Goal: Transaction & Acquisition: Purchase product/service

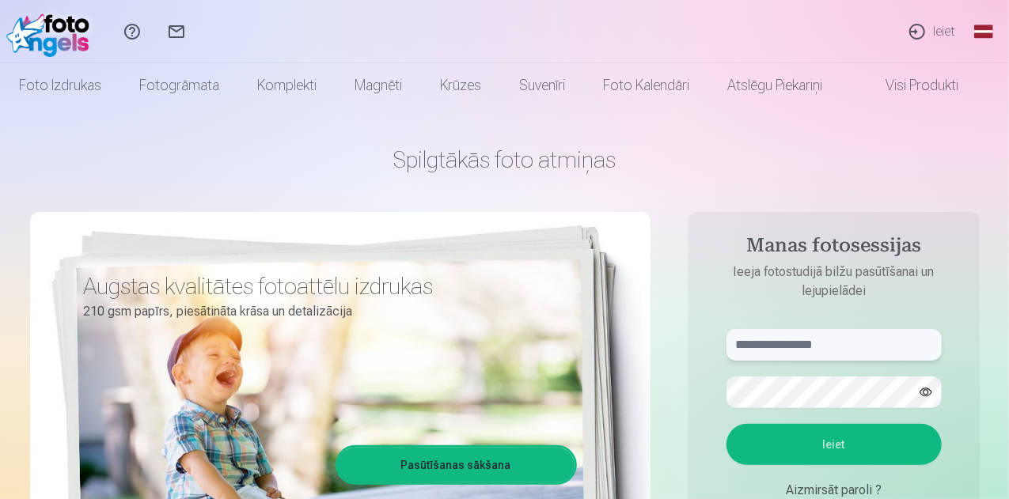
click at [752, 344] on input "text" at bounding box center [833, 345] width 215 height 32
type input "**********"
click at [774, 445] on button "Ieiet" at bounding box center [833, 444] width 215 height 41
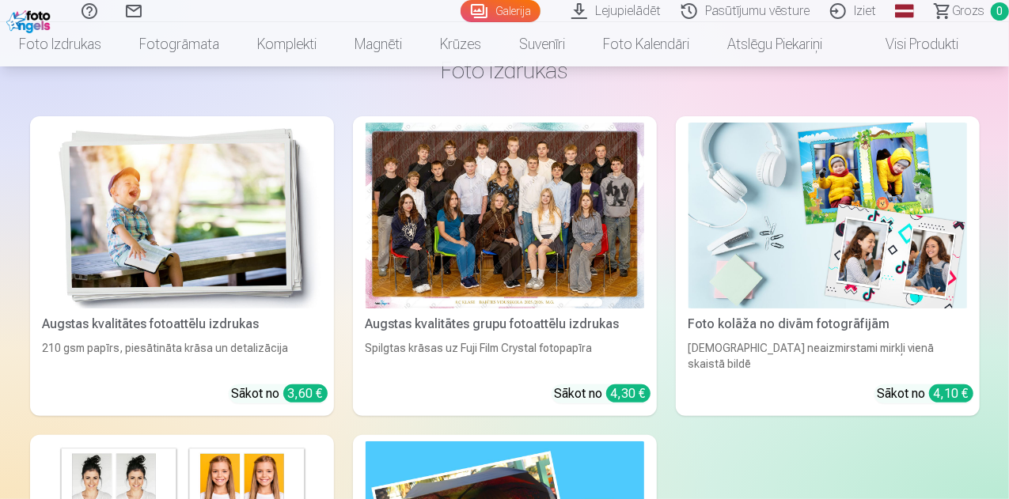
scroll to position [2848, 0]
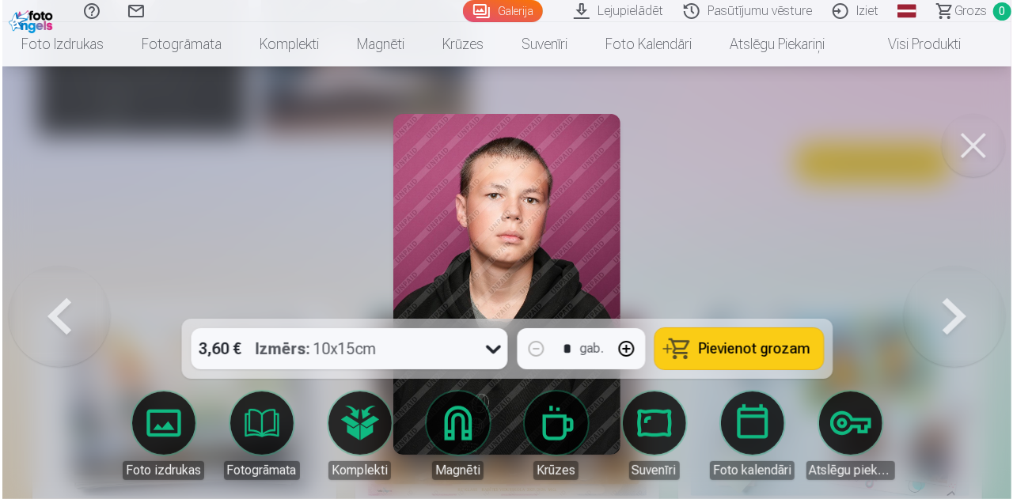
scroll to position [2857, 0]
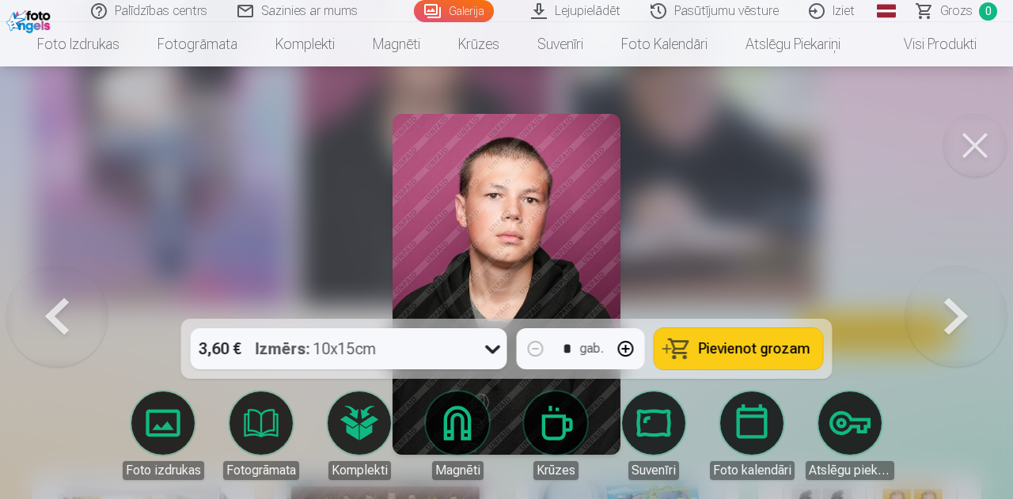
click at [454, 344] on div "3,60 € Izmērs : 10x15cm" at bounding box center [334, 348] width 286 height 41
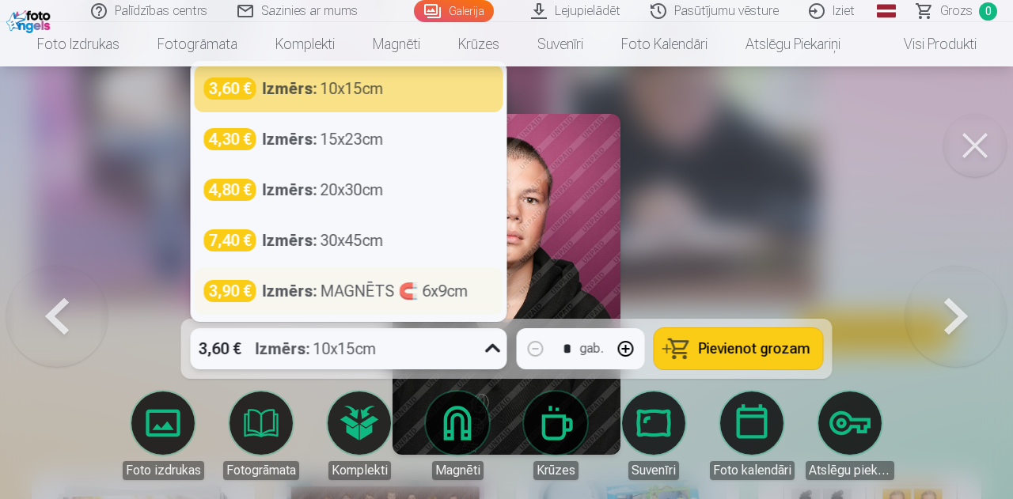
click at [359, 295] on div "Izmērs : MAGNĒTS 🧲 6x9cm" at bounding box center [366, 291] width 206 height 22
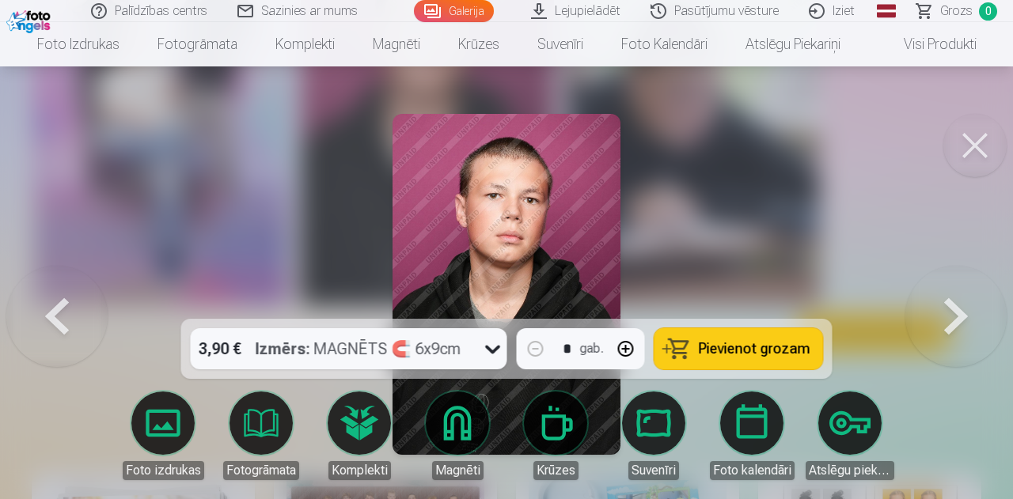
click at [702, 358] on button "Pievienot grozam" at bounding box center [738, 348] width 168 height 41
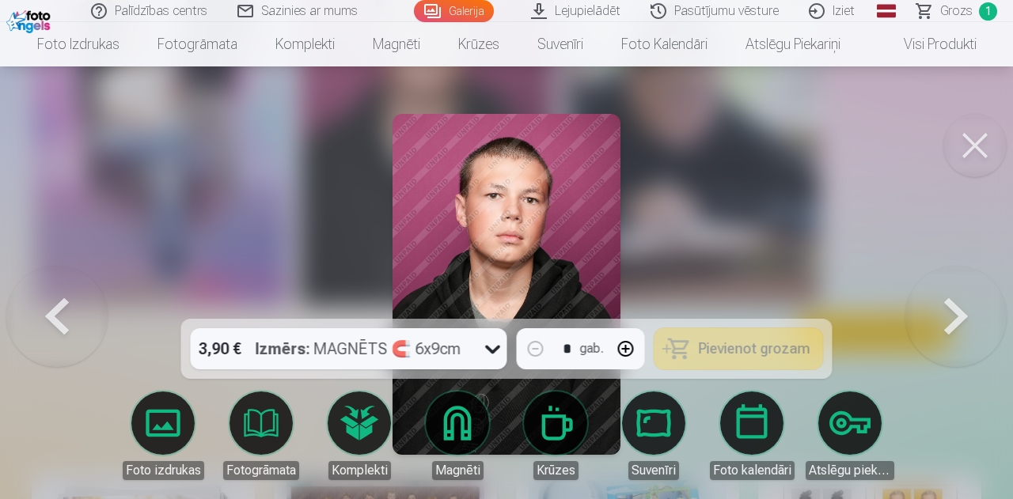
click at [493, 350] on icon at bounding box center [492, 348] width 25 height 25
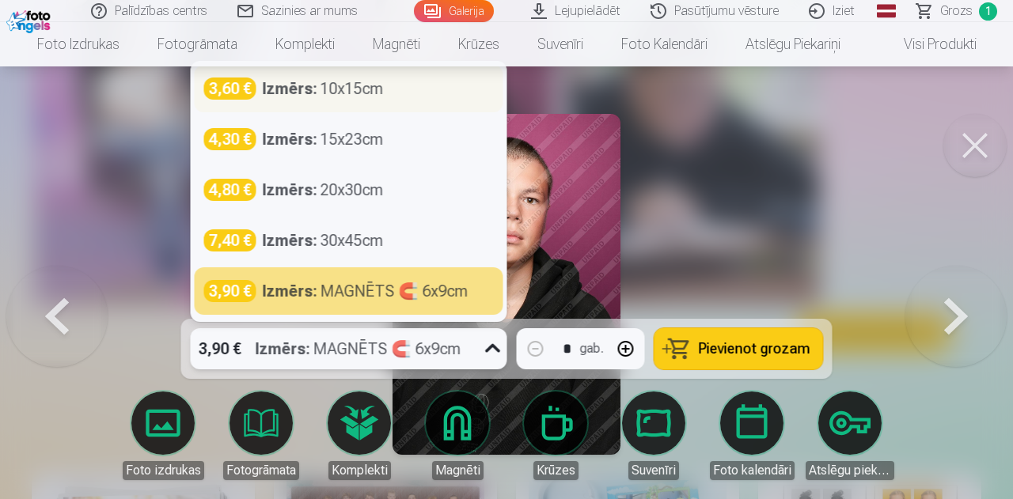
click at [360, 90] on div "Izmērs : 10x15cm" at bounding box center [323, 89] width 121 height 22
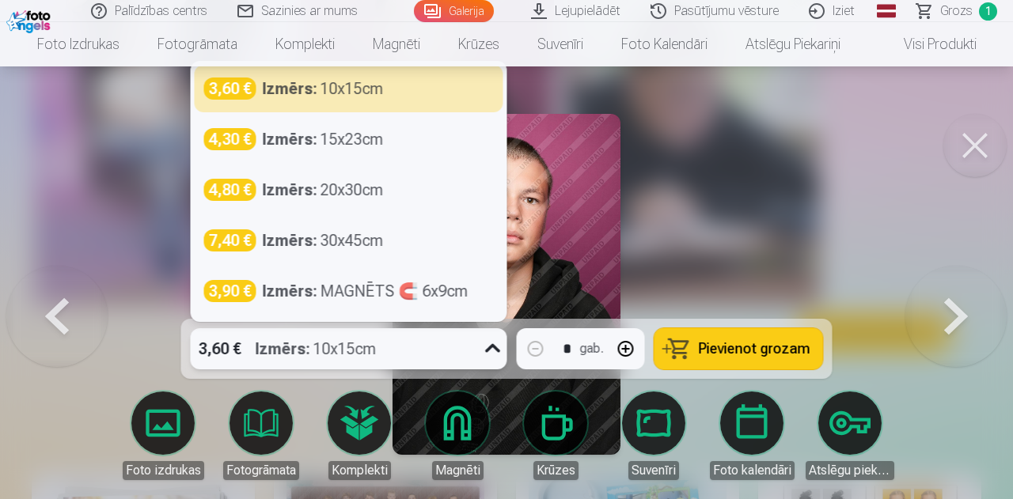
click at [494, 349] on icon at bounding box center [492, 348] width 25 height 25
click at [634, 346] on button "button" at bounding box center [626, 349] width 38 height 38
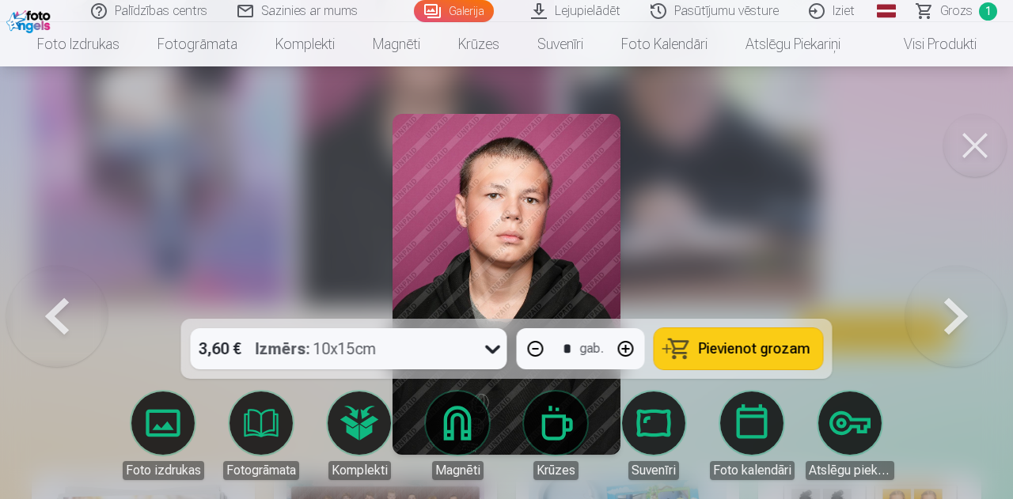
click at [634, 346] on button "button" at bounding box center [626, 349] width 38 height 38
click at [740, 343] on span "Pievienot grozam" at bounding box center [754, 349] width 112 height 14
type input "*"
click at [717, 218] on div at bounding box center [506, 249] width 1013 height 499
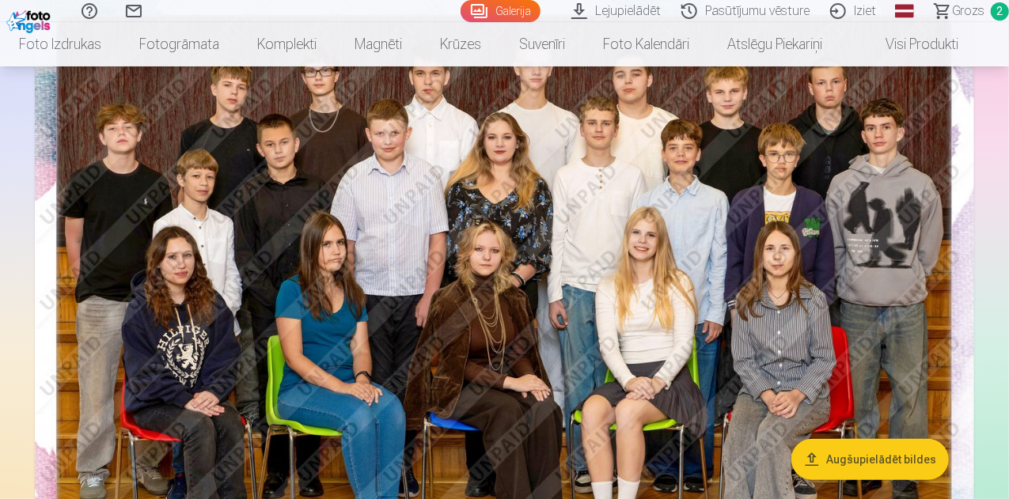
scroll to position [158, 0]
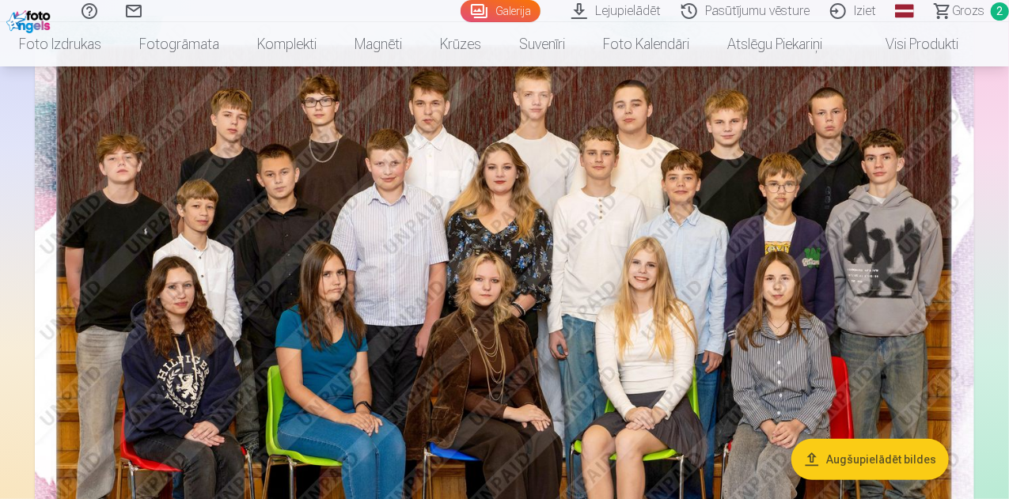
click at [650, 373] on img at bounding box center [504, 329] width 939 height 626
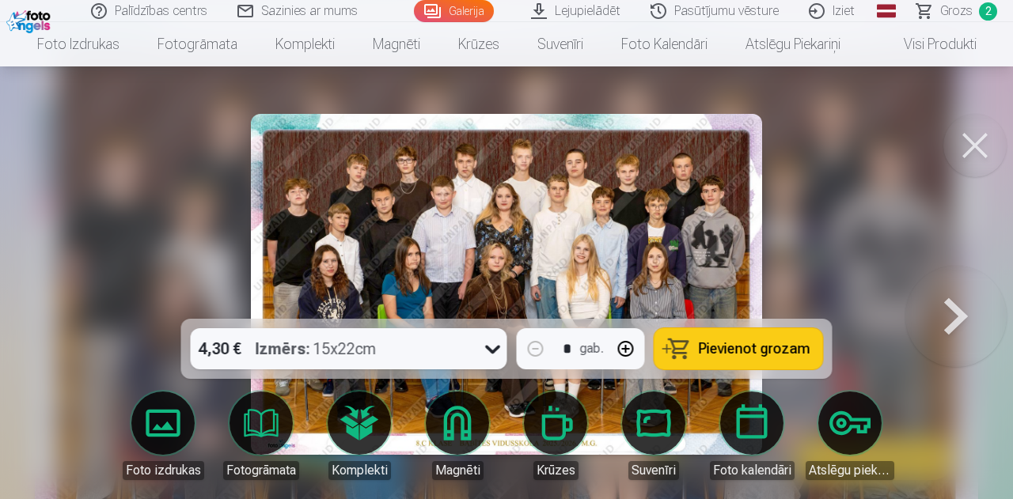
click at [365, 350] on div "Izmērs : 15x22cm" at bounding box center [316, 348] width 121 height 41
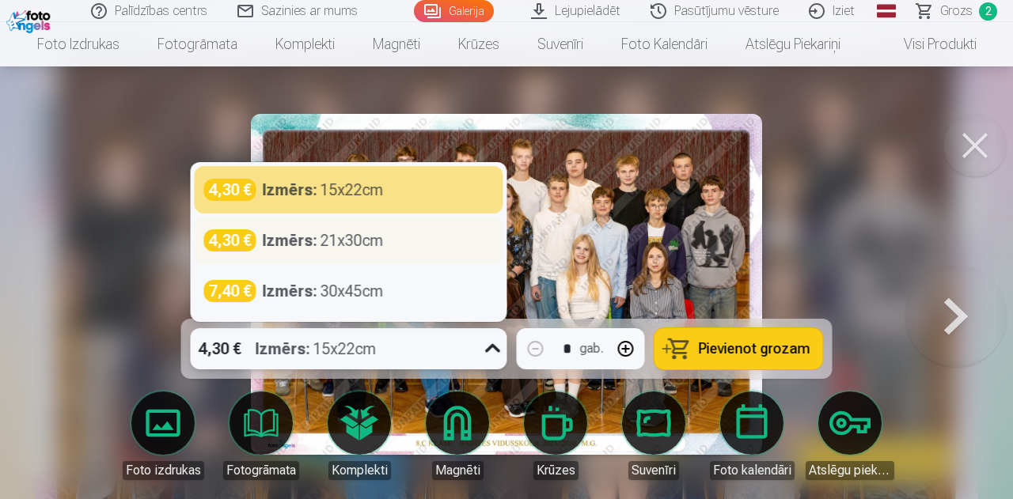
click at [286, 240] on strong "Izmērs :" at bounding box center [290, 240] width 55 height 22
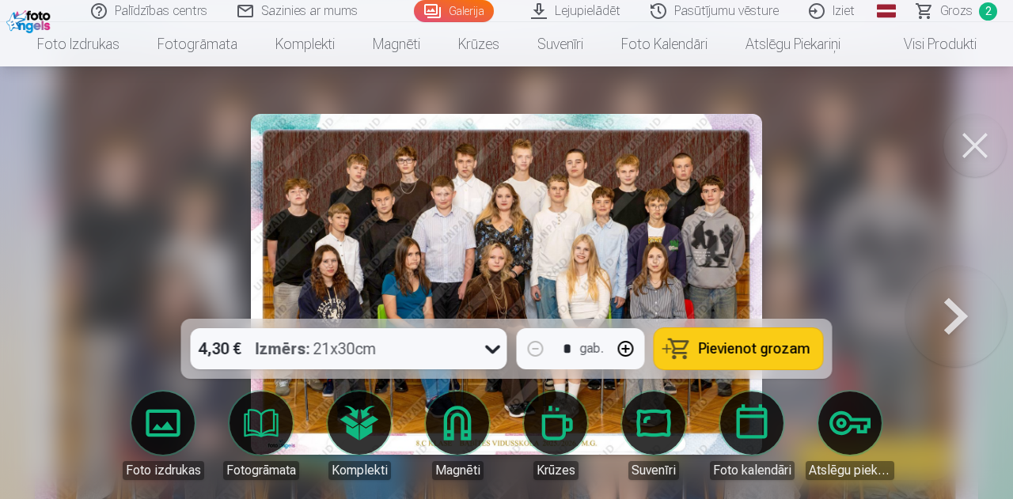
click at [710, 356] on span "Pievienot grozam" at bounding box center [754, 349] width 112 height 14
drag, startPoint x: 981, startPoint y: 138, endPoint x: 971, endPoint y: 140, distance: 10.4
click at [981, 138] on button at bounding box center [974, 145] width 63 height 63
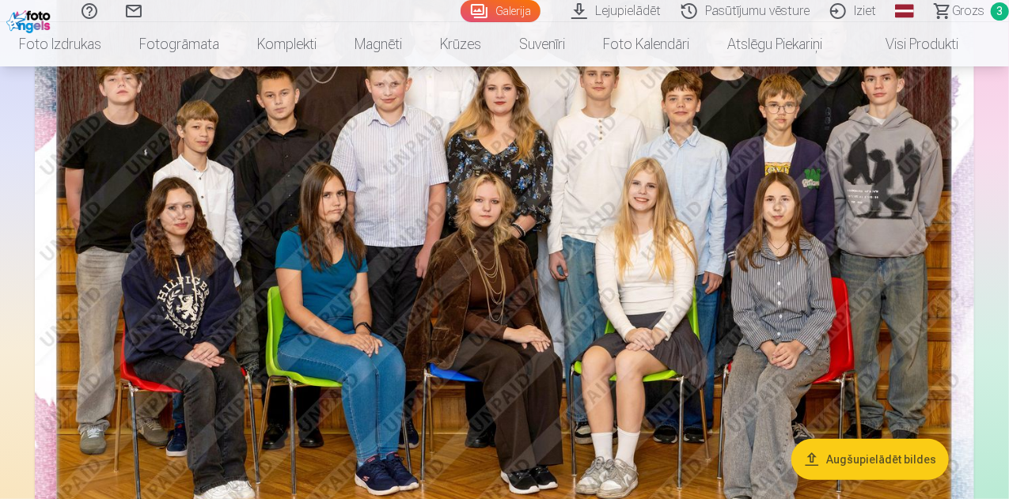
scroll to position [158, 0]
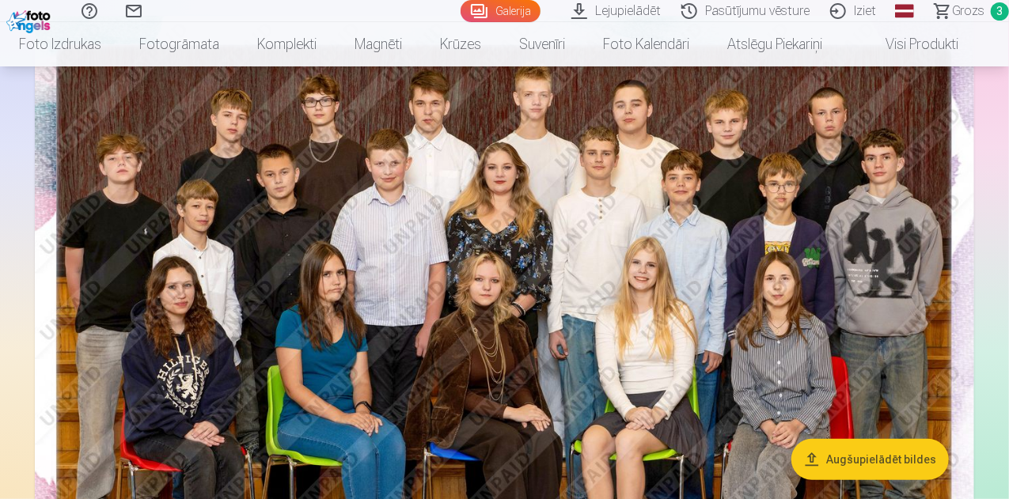
click at [712, 240] on img at bounding box center [504, 329] width 939 height 626
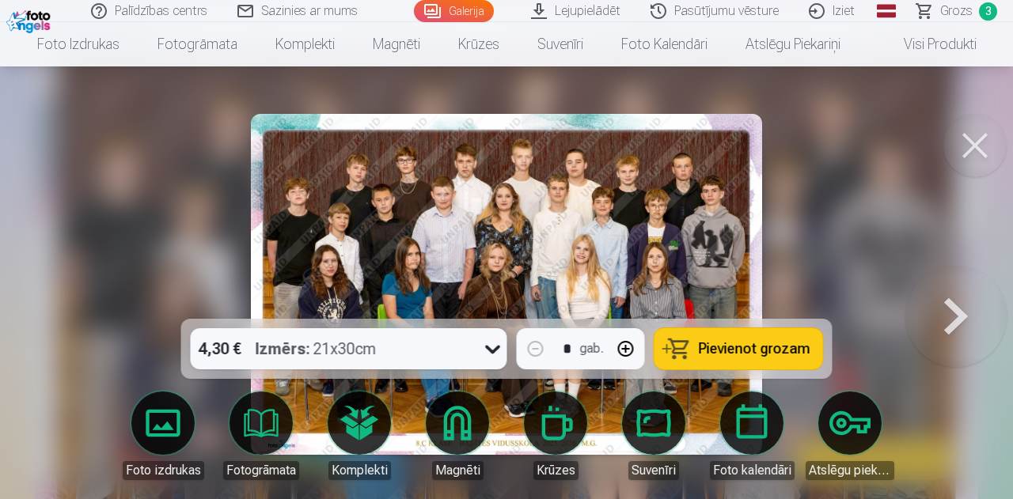
click at [956, 143] on button at bounding box center [974, 145] width 63 height 63
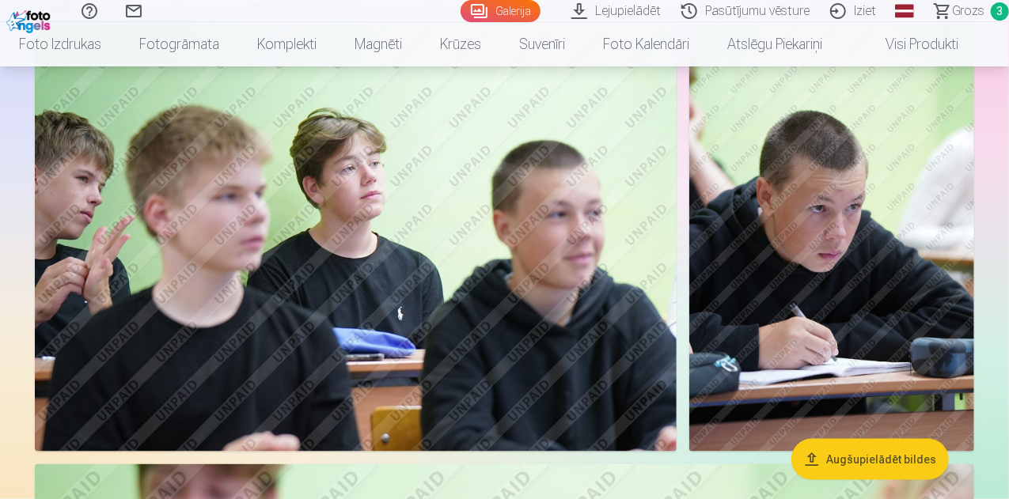
scroll to position [791, 0]
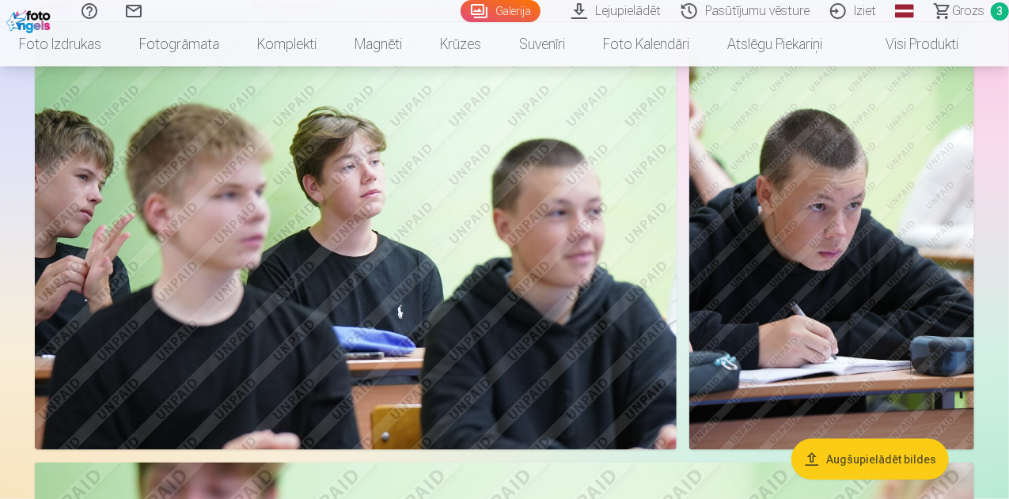
click at [471, 273] on img at bounding box center [356, 236] width 642 height 428
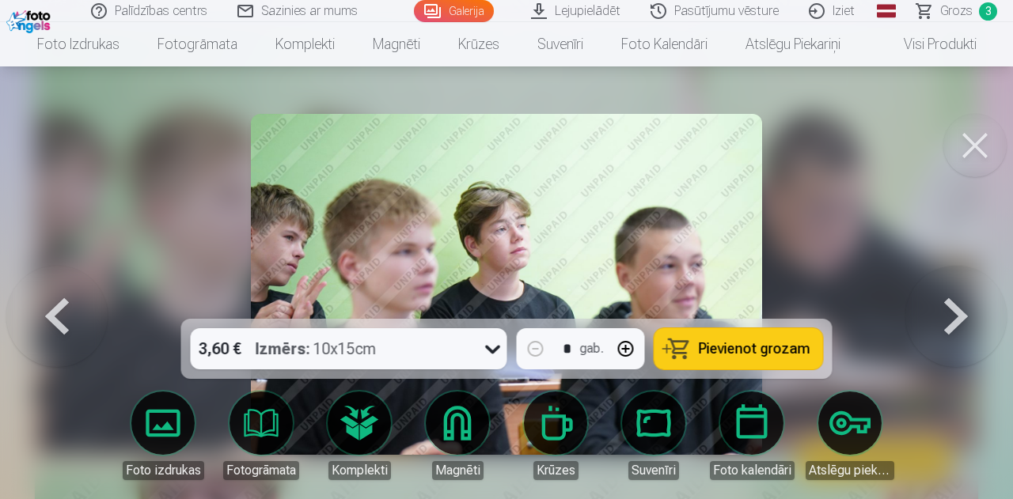
click at [974, 131] on button at bounding box center [974, 145] width 63 height 63
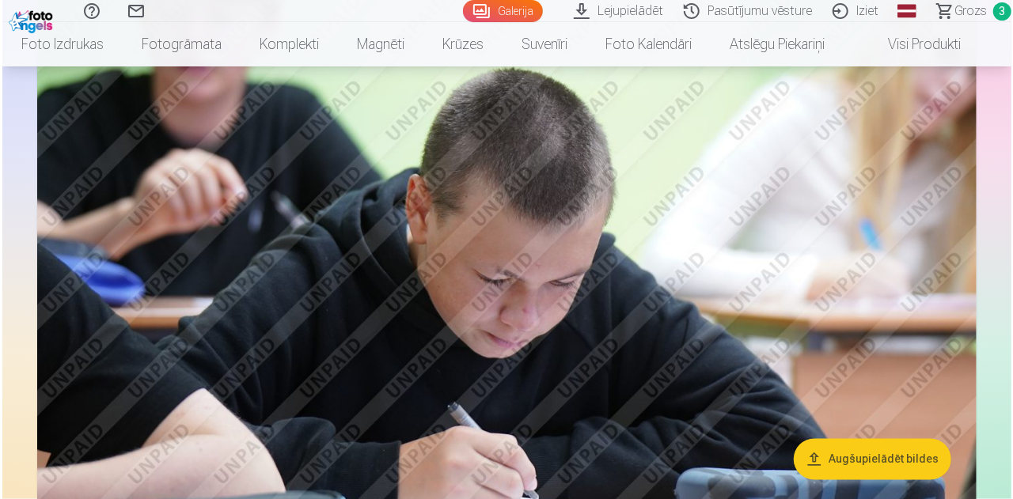
scroll to position [1345, 0]
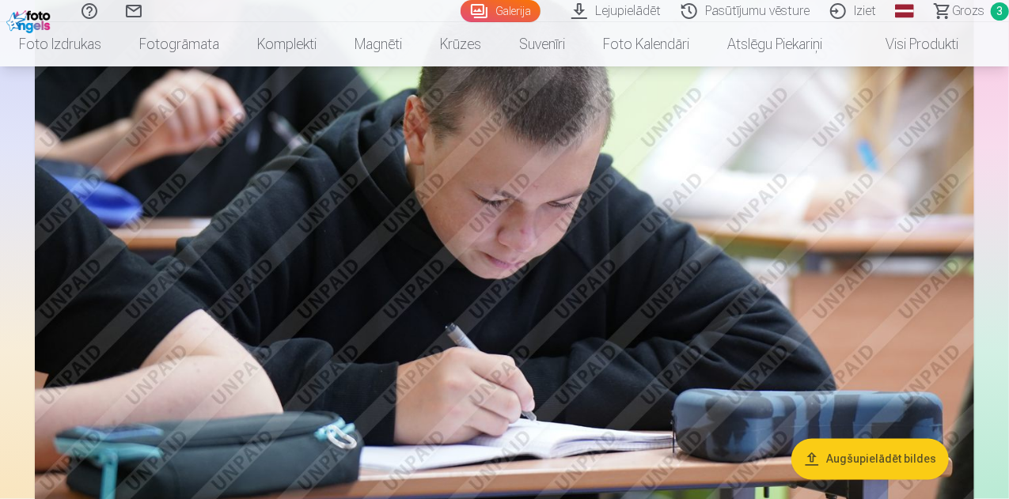
click at [525, 293] on img at bounding box center [504, 222] width 939 height 626
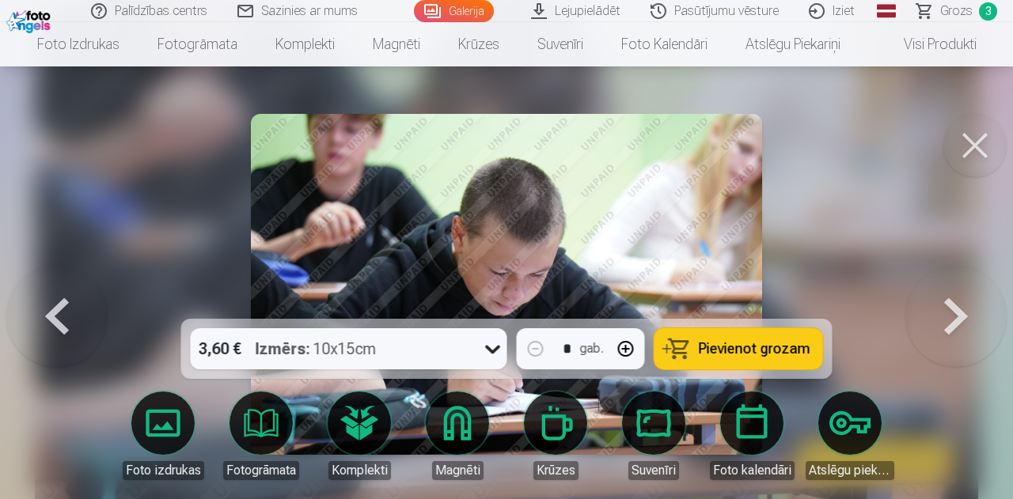
click at [449, 357] on div "3,60 € Izmērs : 10x15cm" at bounding box center [334, 348] width 286 height 41
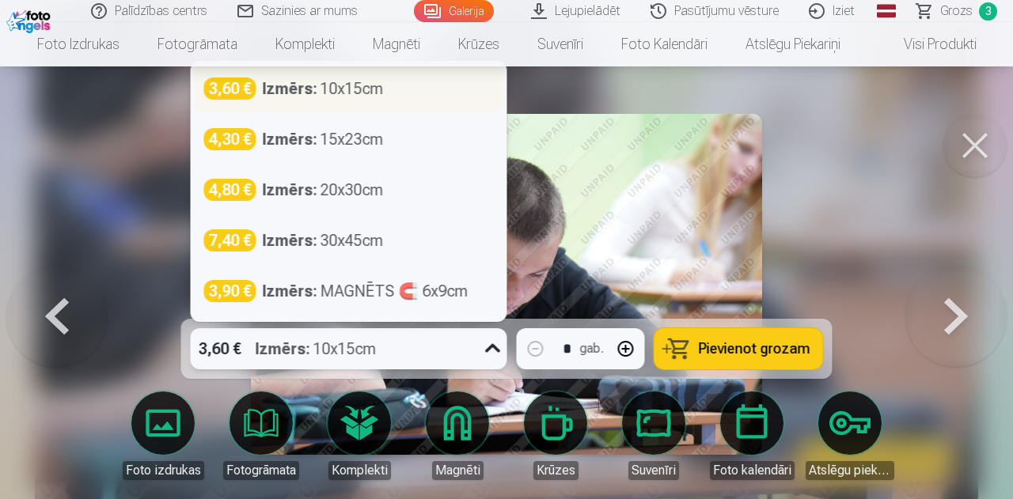
click at [356, 90] on div "Izmērs : 10x15cm" at bounding box center [323, 89] width 121 height 22
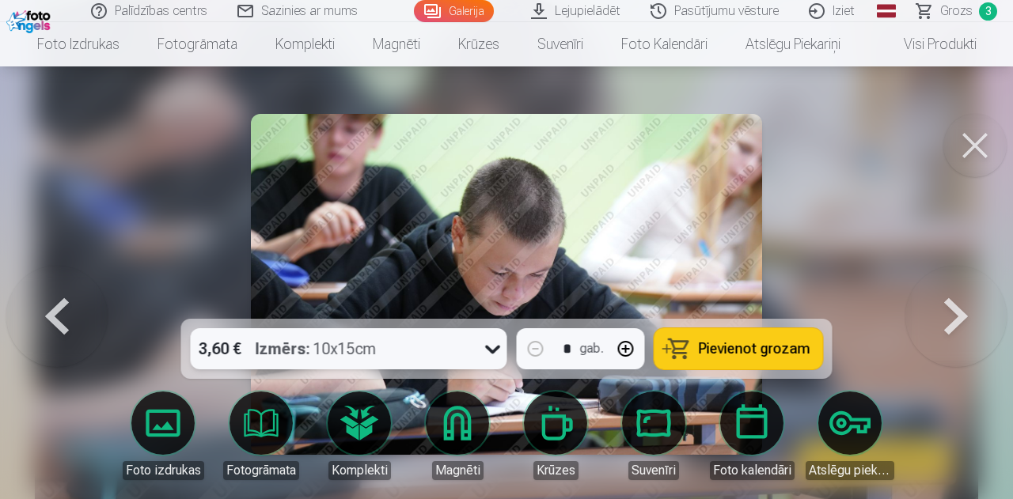
click at [718, 342] on span "Pievienot grozam" at bounding box center [754, 349] width 112 height 14
click at [977, 156] on button at bounding box center [974, 145] width 63 height 63
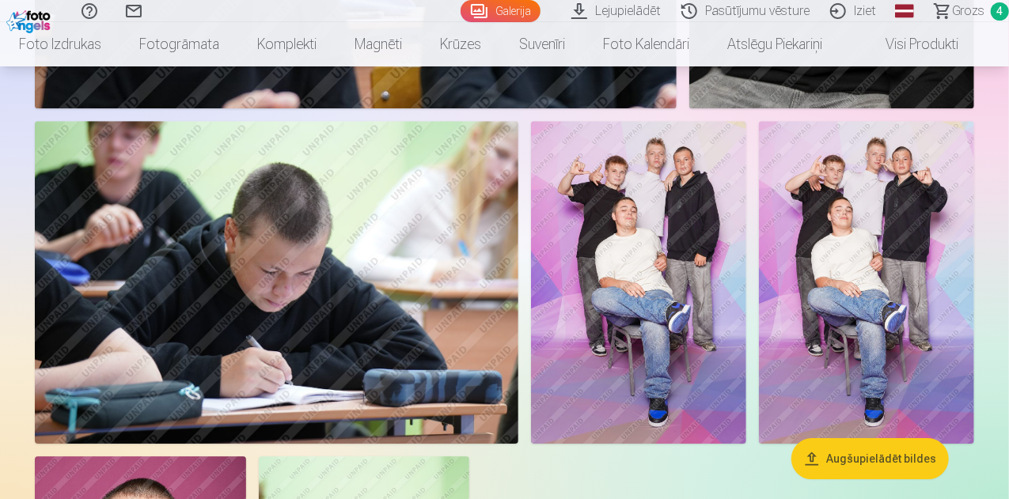
scroll to position [2210, 0]
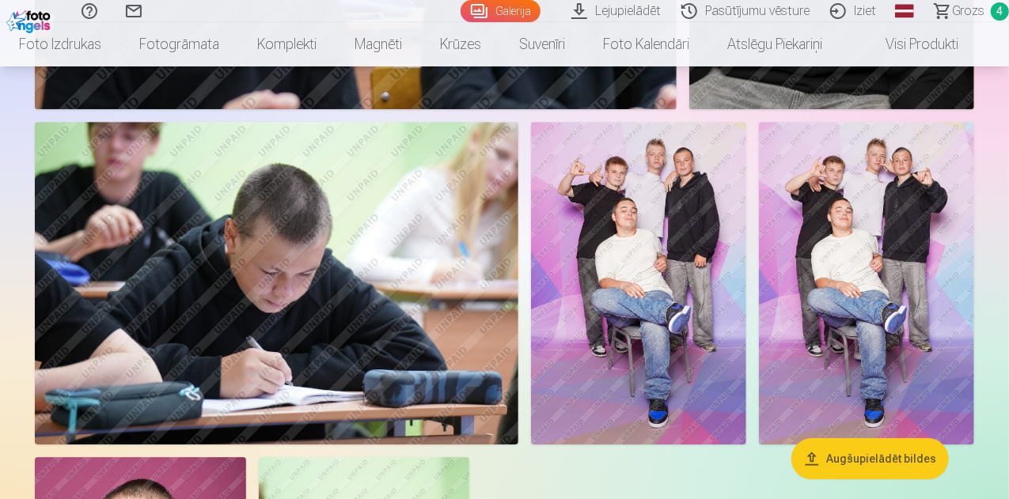
click at [746, 196] on img at bounding box center [638, 283] width 215 height 323
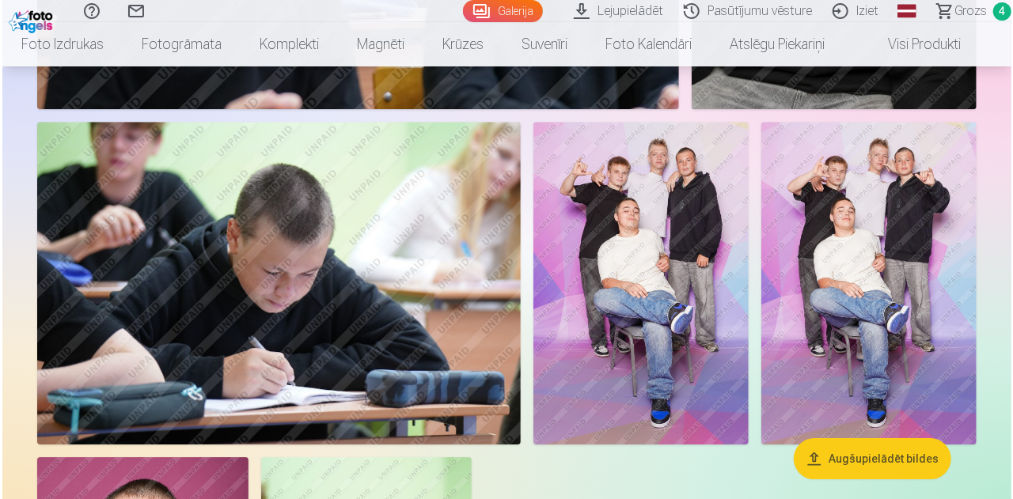
scroll to position [2216, 0]
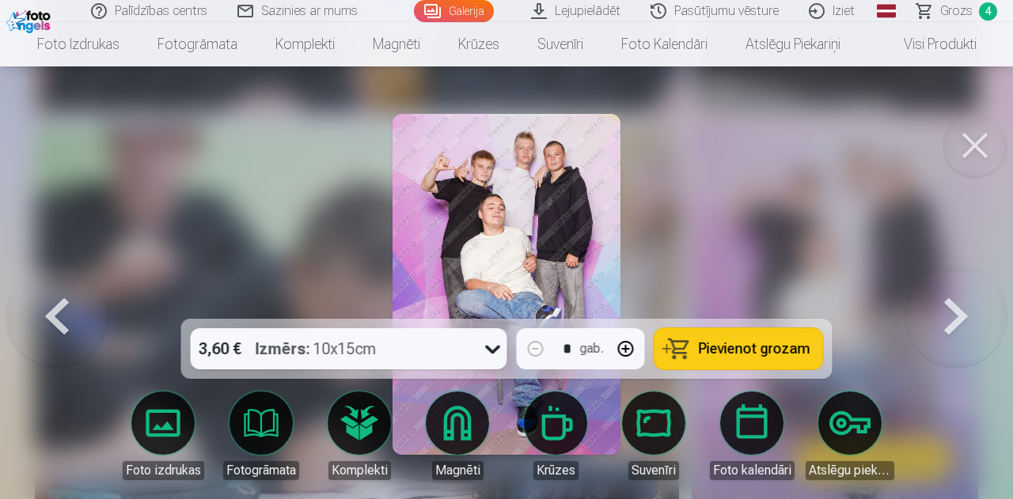
click at [466, 346] on div "3,60 € Izmērs : 10x15cm" at bounding box center [334, 348] width 286 height 41
click at [710, 354] on span "Pievienot grozam" at bounding box center [754, 349] width 112 height 14
drag, startPoint x: 971, startPoint y: 153, endPoint x: 971, endPoint y: 133, distance: 19.8
click at [971, 140] on button at bounding box center [974, 145] width 63 height 63
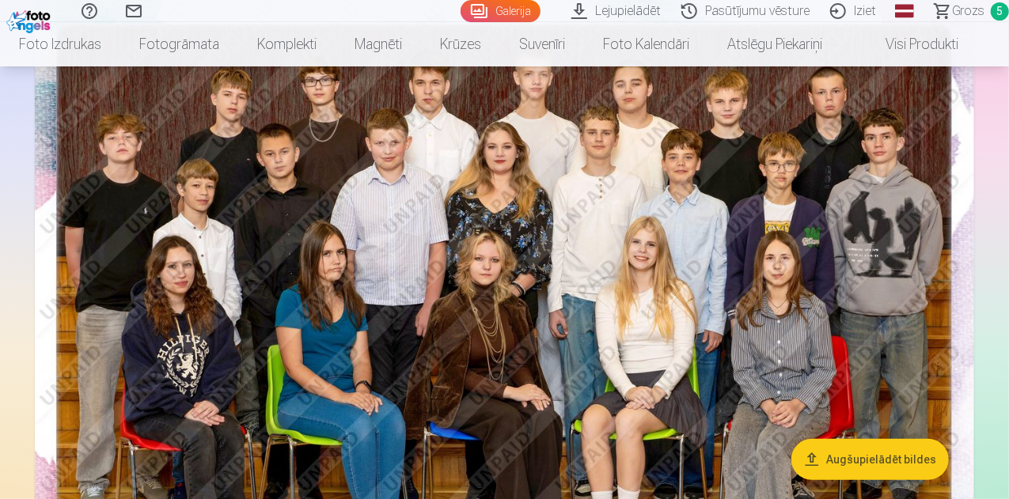
scroll to position [153, 0]
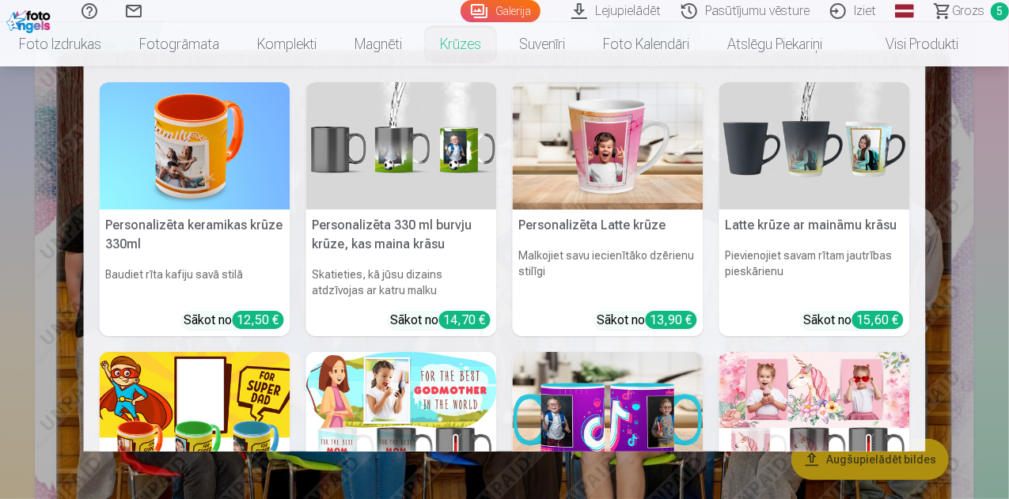
click at [473, 55] on link "Krūzes" at bounding box center [460, 44] width 79 height 44
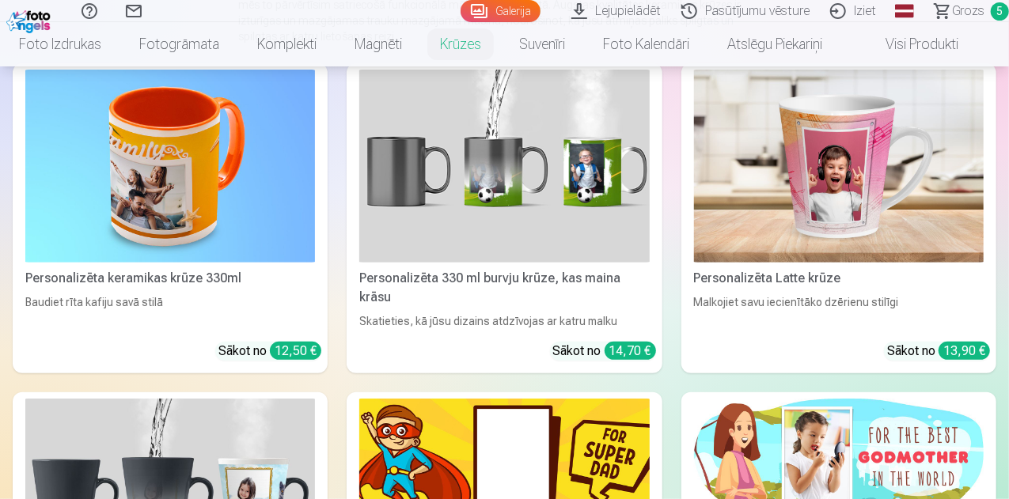
scroll to position [158, 0]
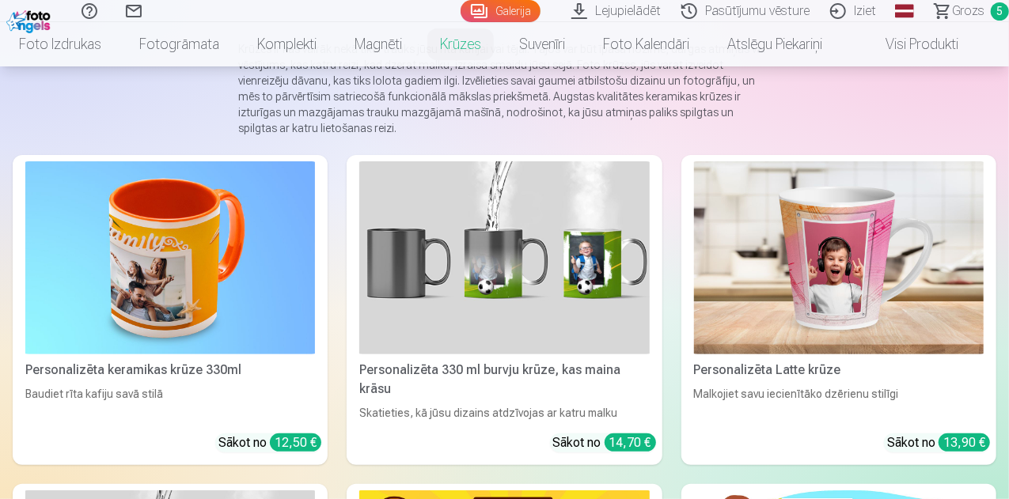
click at [59, 235] on img at bounding box center [170, 257] width 290 height 193
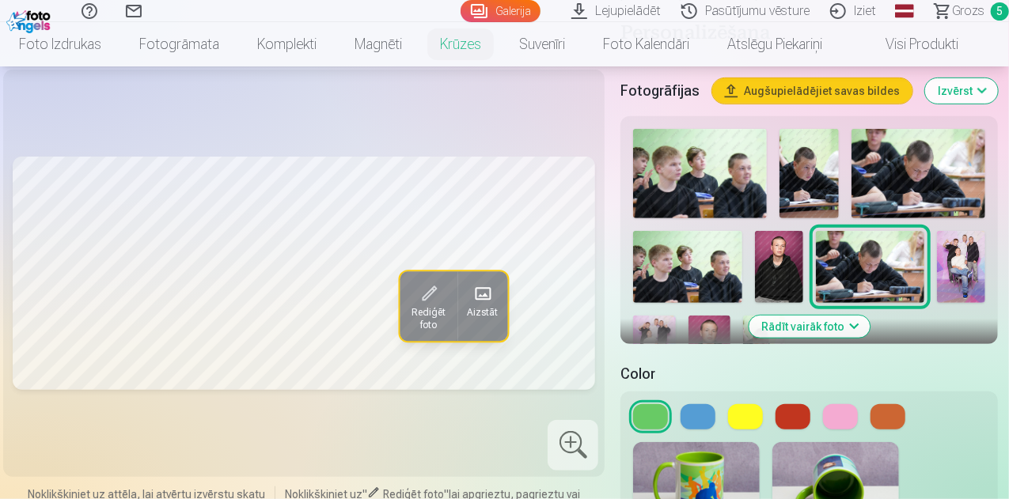
scroll to position [237, 0]
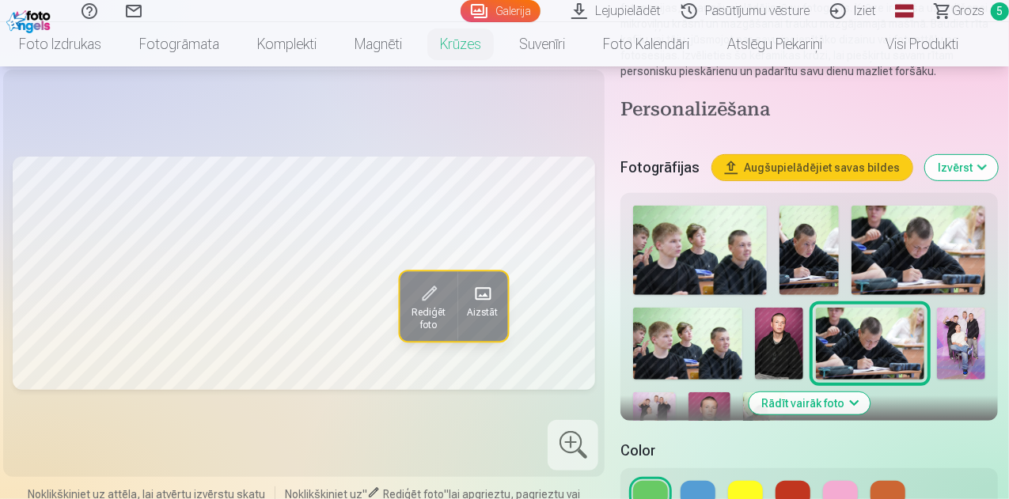
click at [859, 407] on button "Rādīt vairāk foto" at bounding box center [808, 403] width 121 height 22
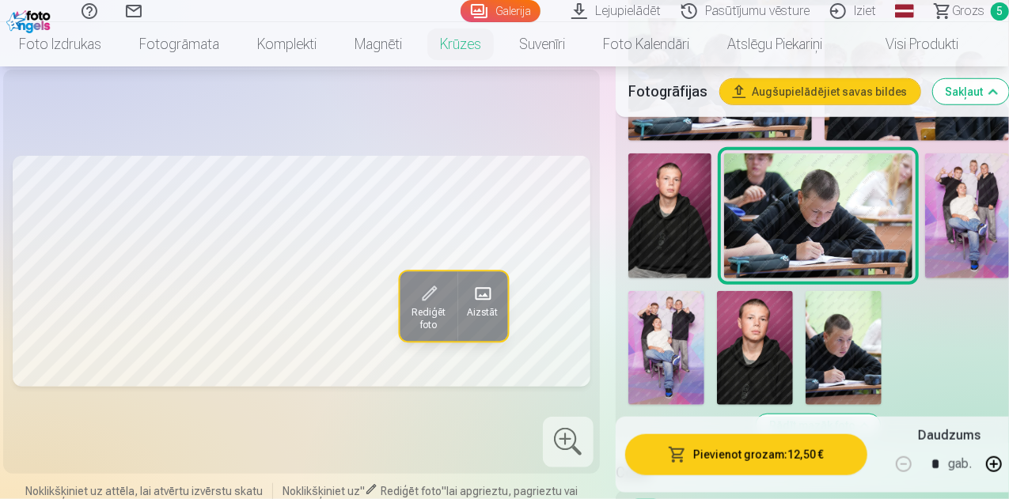
scroll to position [633, 0]
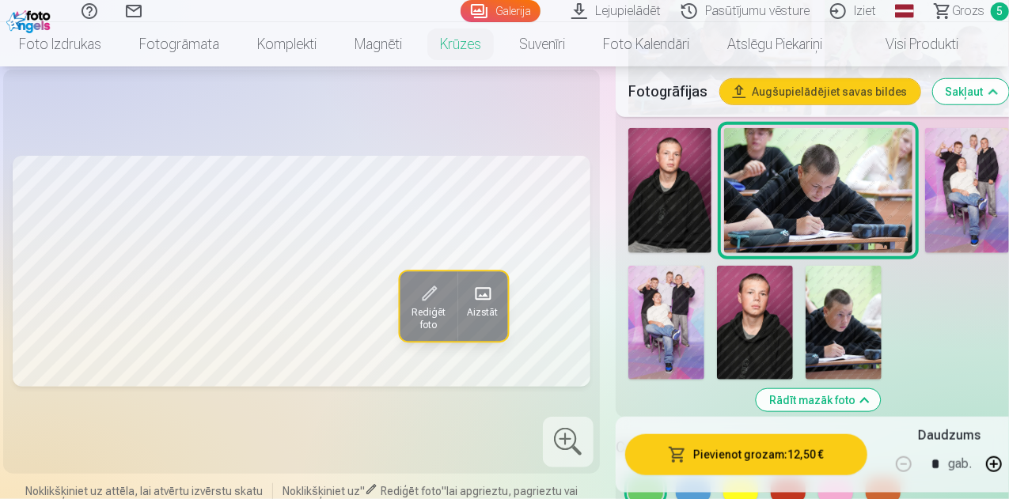
click at [675, 192] on img at bounding box center [670, 191] width 84 height 126
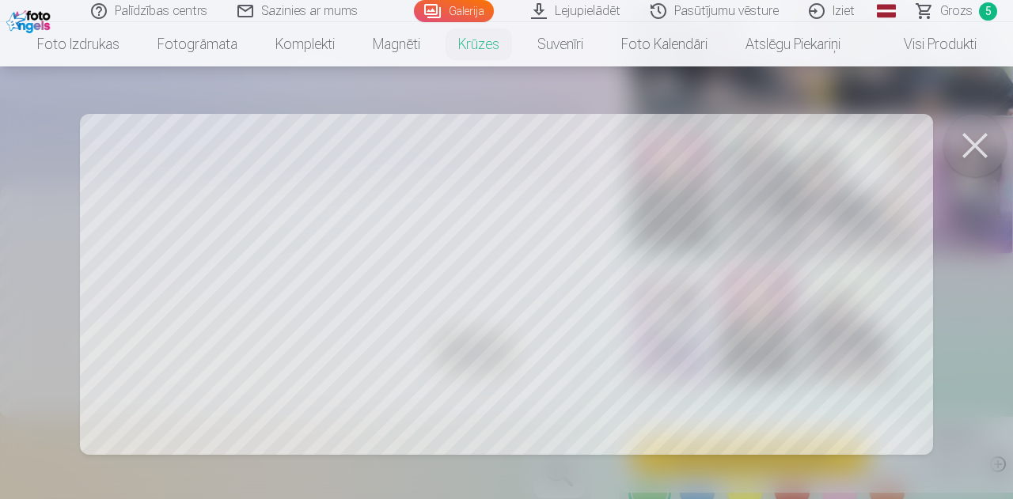
click at [305, 336] on div at bounding box center [506, 249] width 1013 height 499
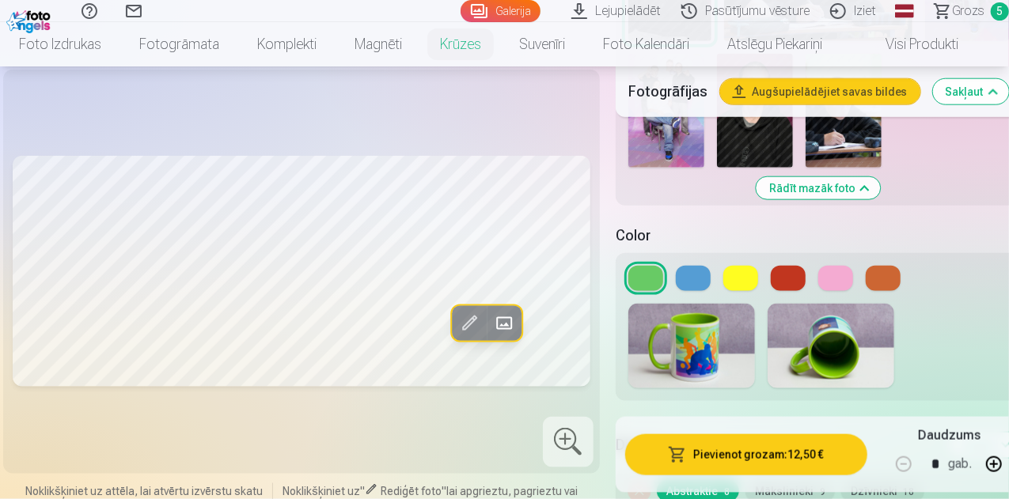
scroll to position [870, 0]
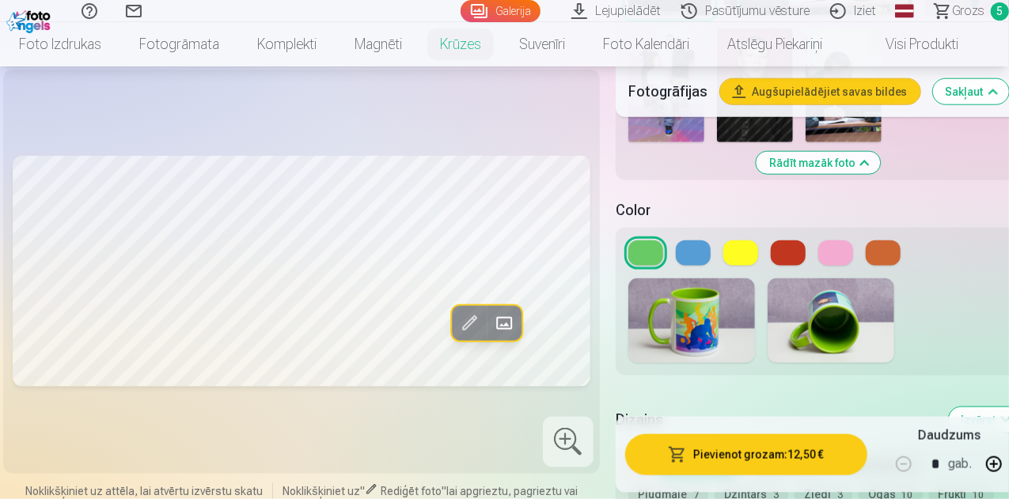
click at [683, 244] on button at bounding box center [693, 252] width 35 height 25
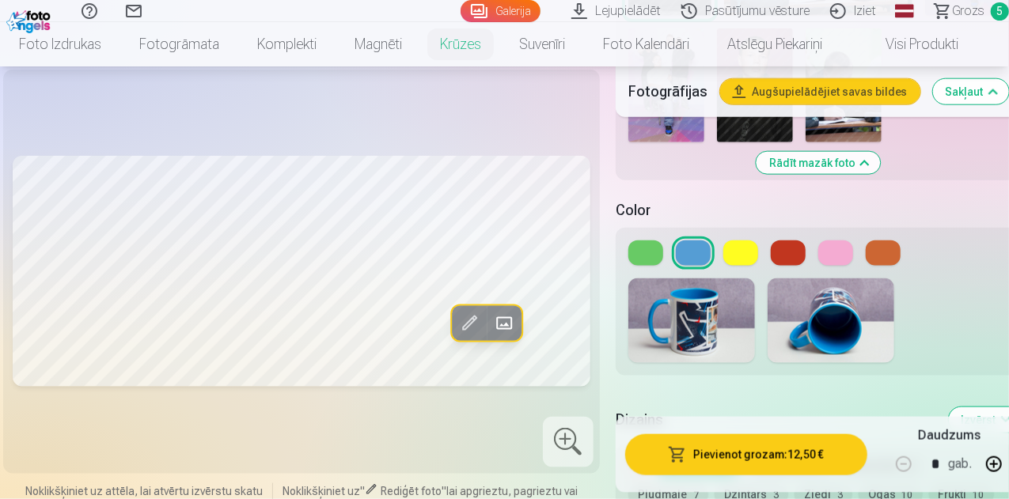
click at [783, 240] on button at bounding box center [787, 252] width 35 height 25
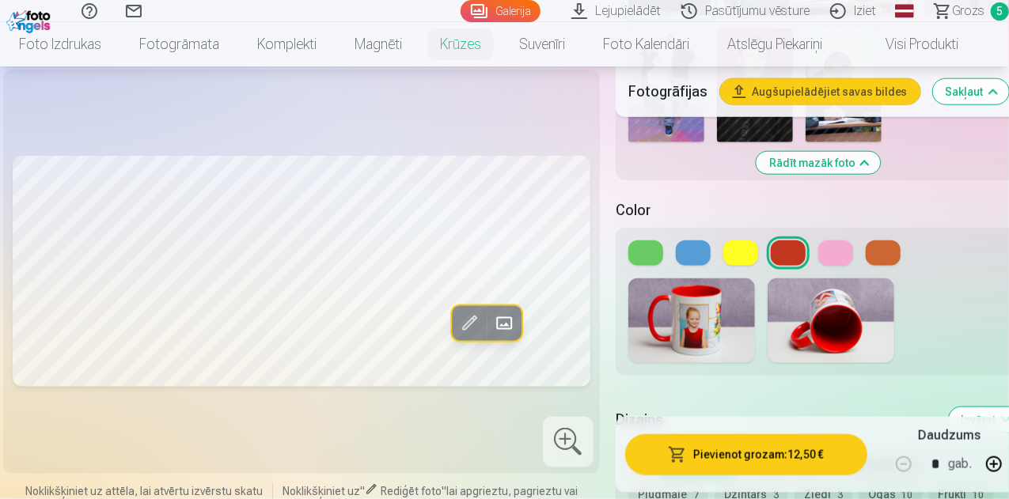
click at [881, 240] on button at bounding box center [882, 252] width 35 height 25
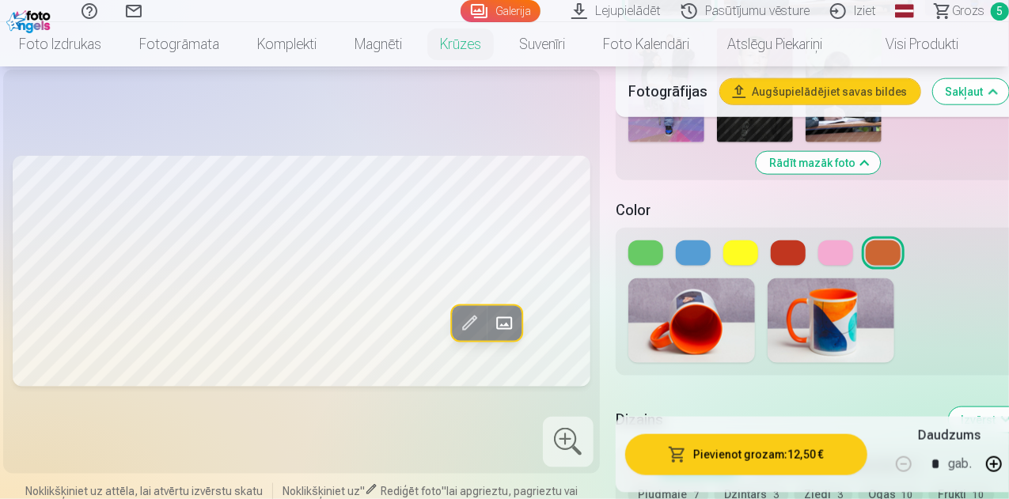
click at [826, 240] on button at bounding box center [835, 252] width 35 height 25
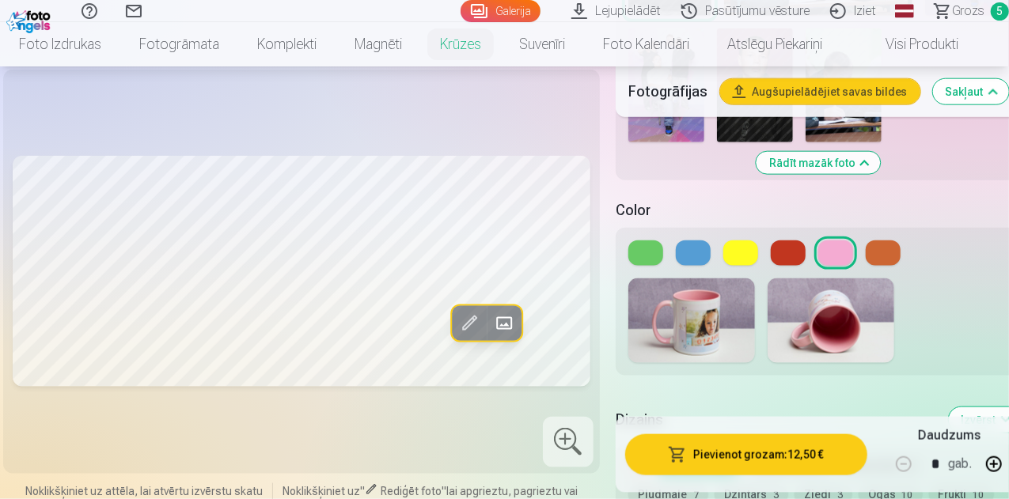
click at [684, 240] on button at bounding box center [693, 252] width 35 height 25
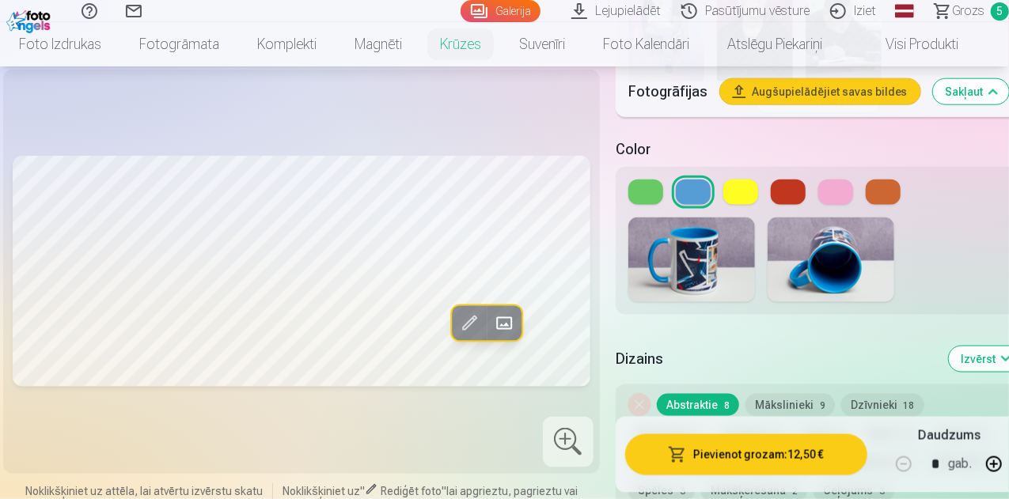
scroll to position [1028, 0]
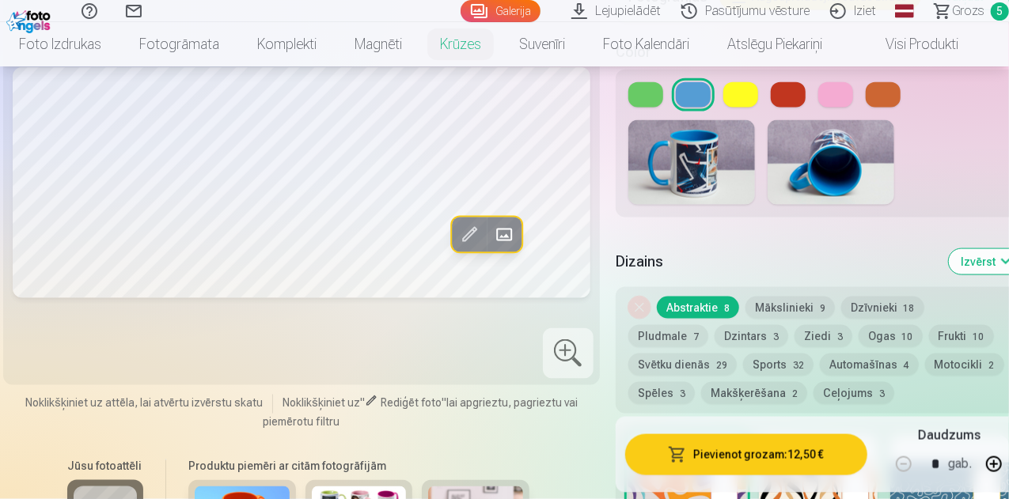
click at [779, 297] on button "Mākslinieki 9" at bounding box center [789, 308] width 89 height 22
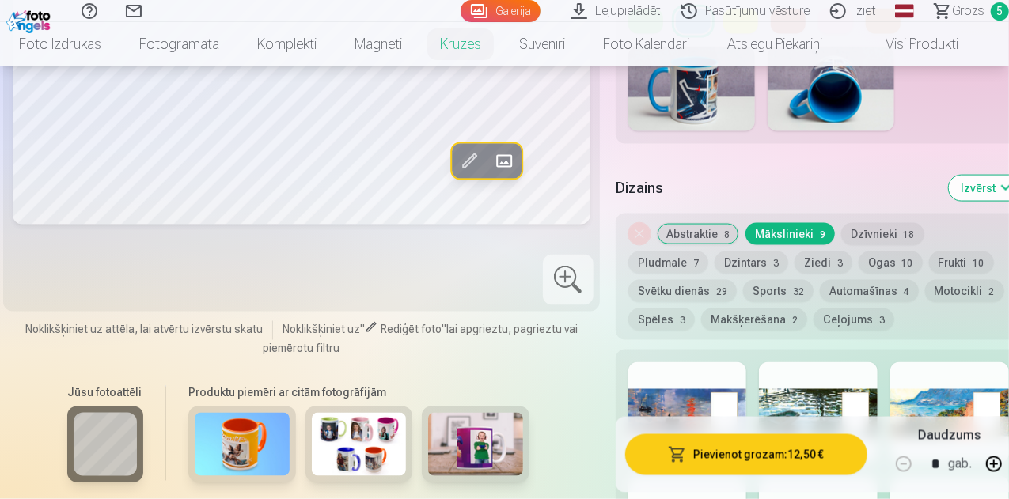
scroll to position [1187, 0]
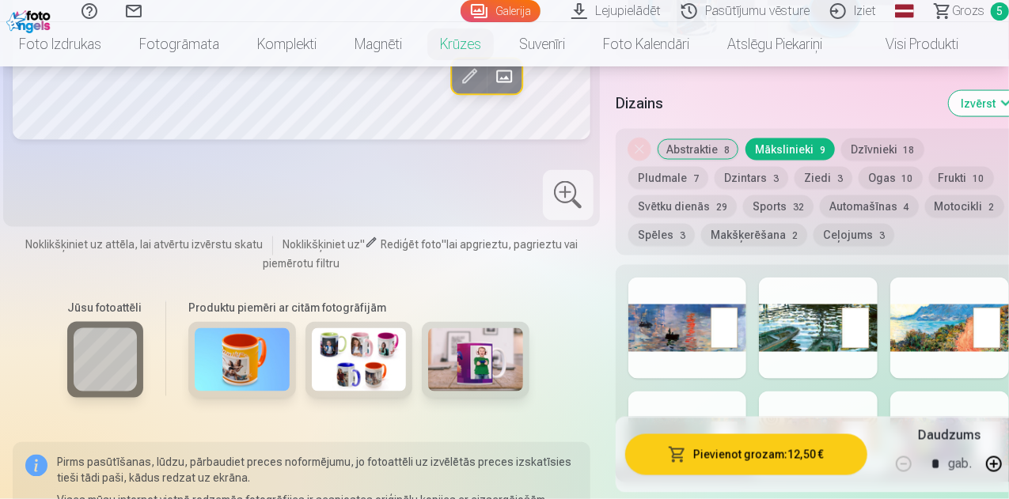
click at [797, 138] on button "Mākslinieki 9" at bounding box center [789, 149] width 89 height 22
click at [857, 138] on button "Dzīvnieki 18" at bounding box center [882, 149] width 83 height 22
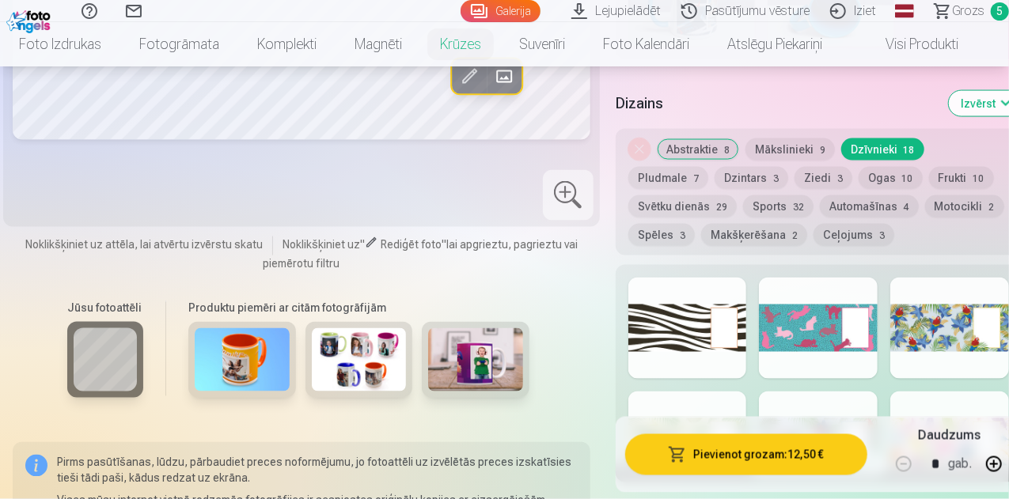
click at [953, 167] on button "Frukti 10" at bounding box center [961, 178] width 65 height 22
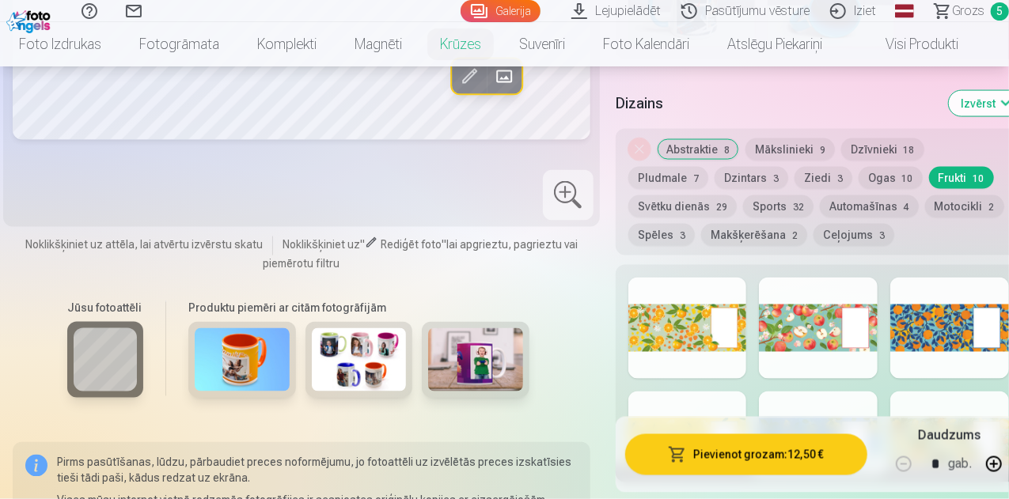
click at [823, 224] on button "Ceļojums 3" at bounding box center [853, 235] width 81 height 22
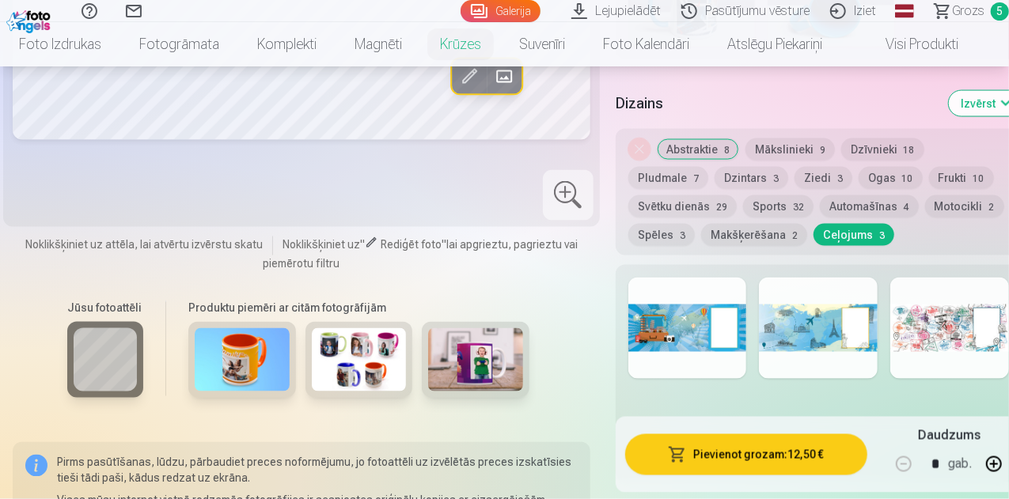
click at [812, 167] on button "Ziedi 3" at bounding box center [823, 178] width 58 height 22
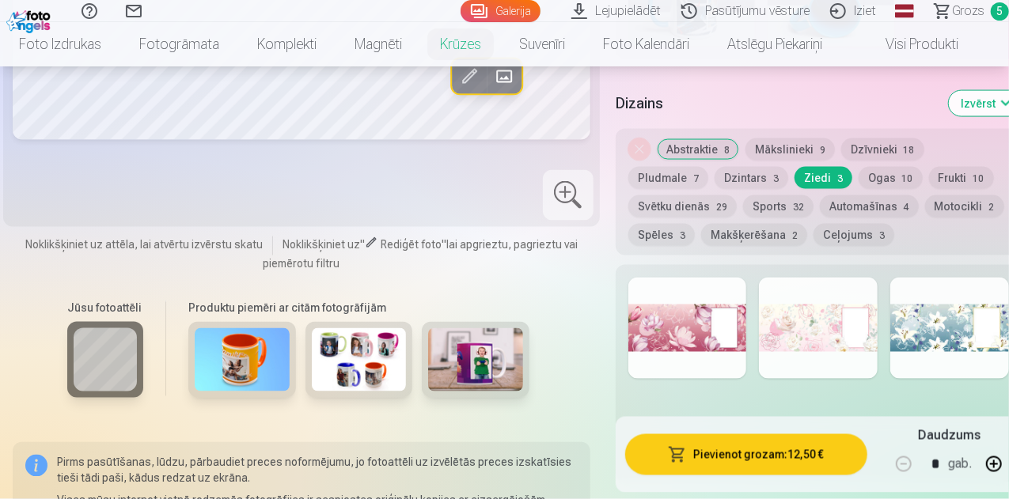
click at [763, 167] on button "Dzintars 3" at bounding box center [751, 178] width 74 height 22
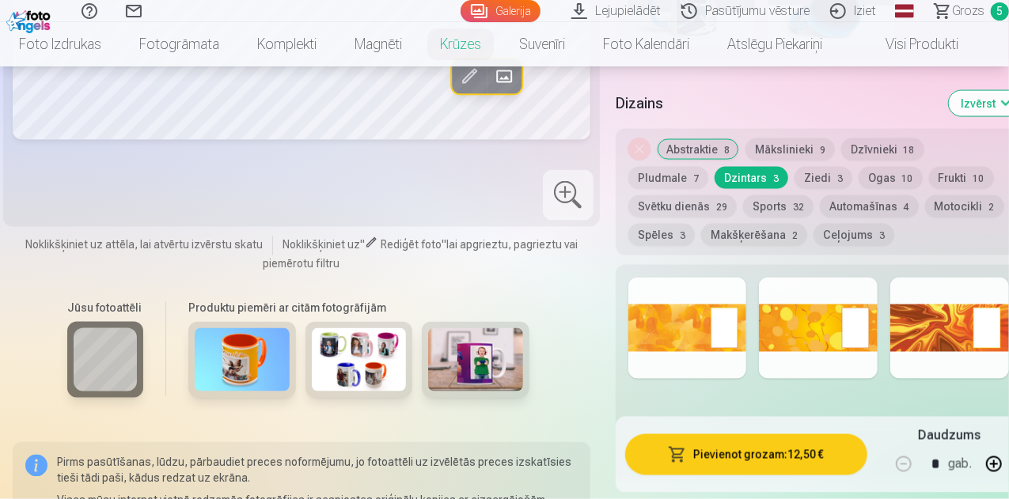
click at [663, 172] on button "Pludmale 7" at bounding box center [668, 178] width 80 height 22
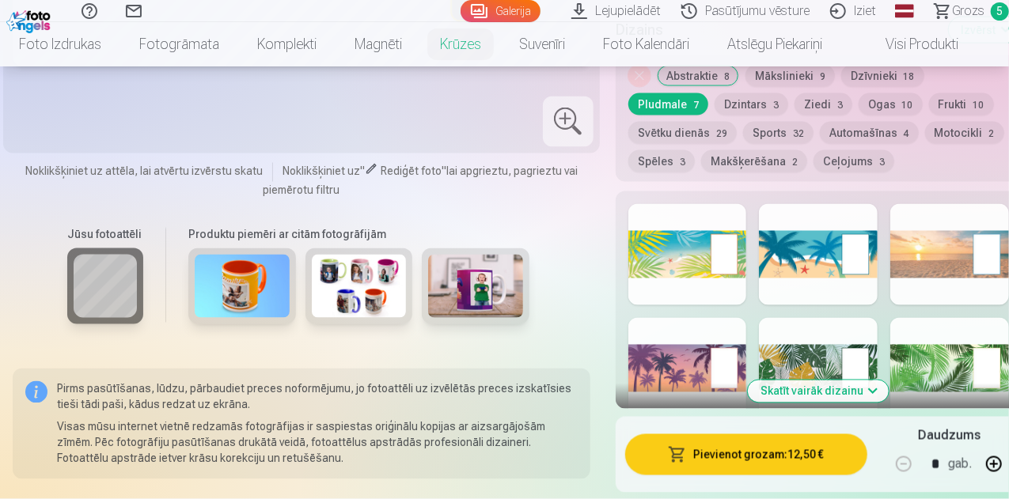
scroll to position [1107, 0]
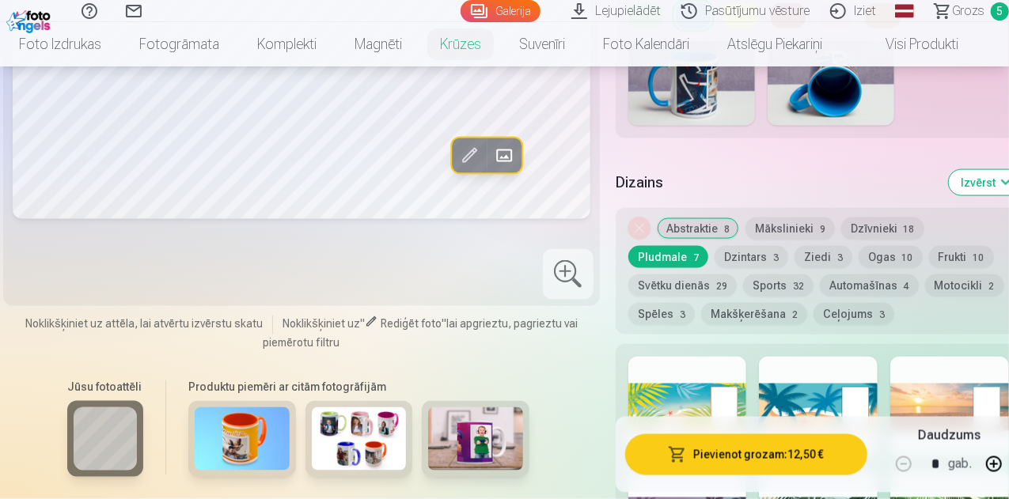
click at [877, 218] on button "Dzīvnieki 18" at bounding box center [882, 229] width 83 height 22
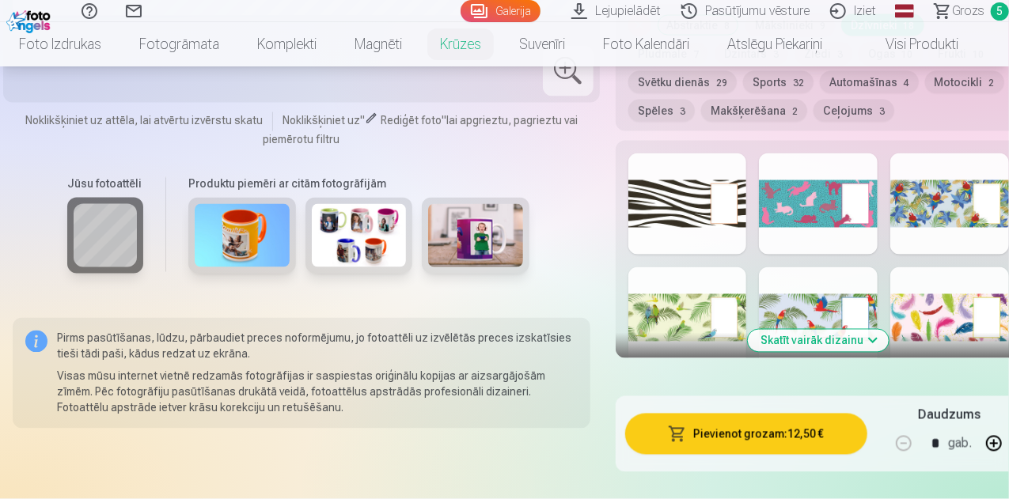
scroll to position [1266, 0]
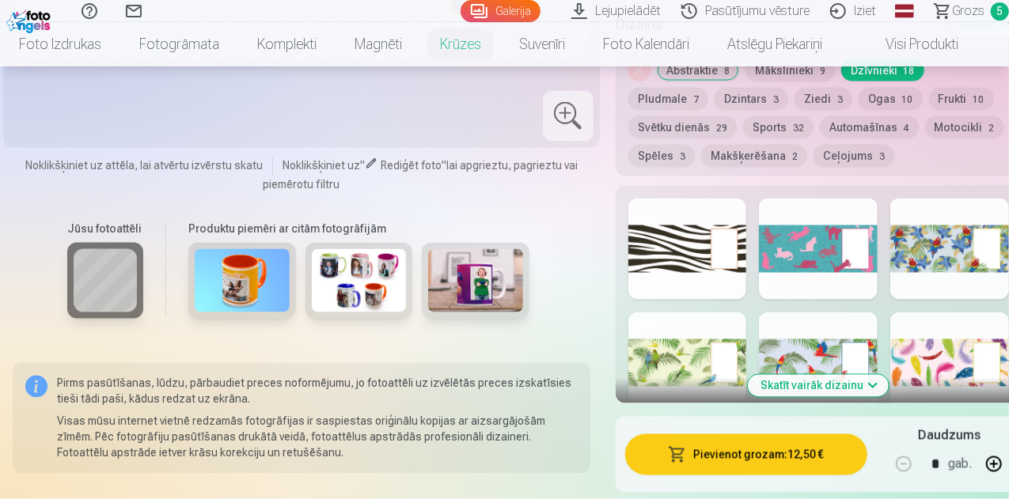
click at [794, 375] on button "Skatīt vairāk dizainu" at bounding box center [818, 386] width 141 height 22
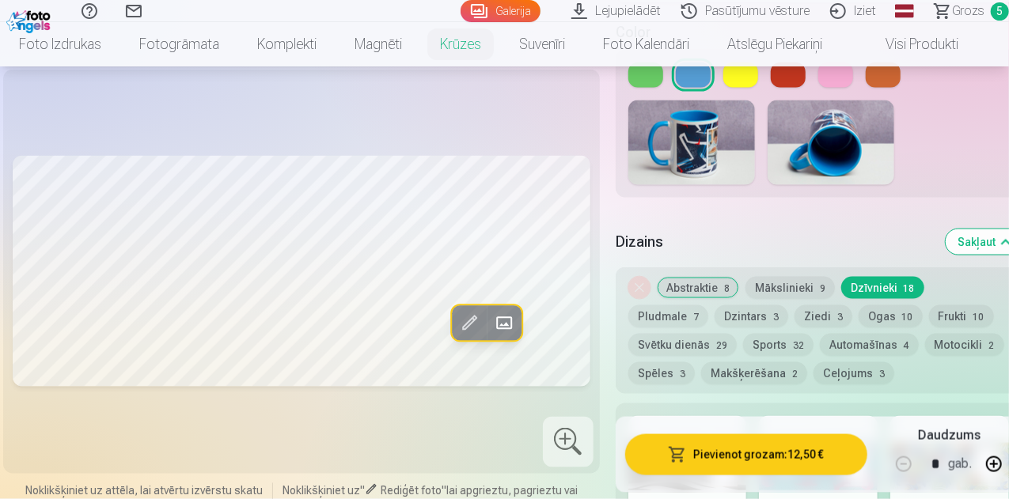
scroll to position [1028, 0]
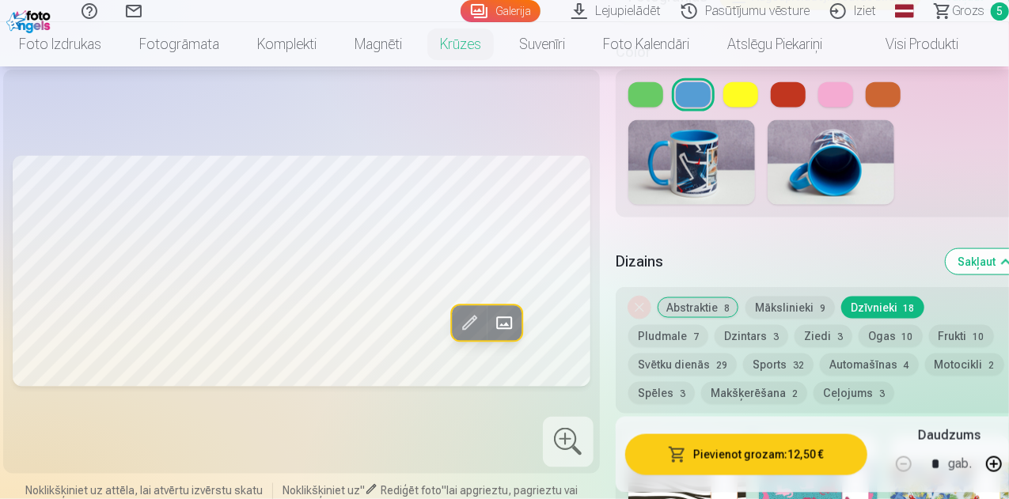
click at [754, 297] on button "Mākslinieki 9" at bounding box center [789, 308] width 89 height 22
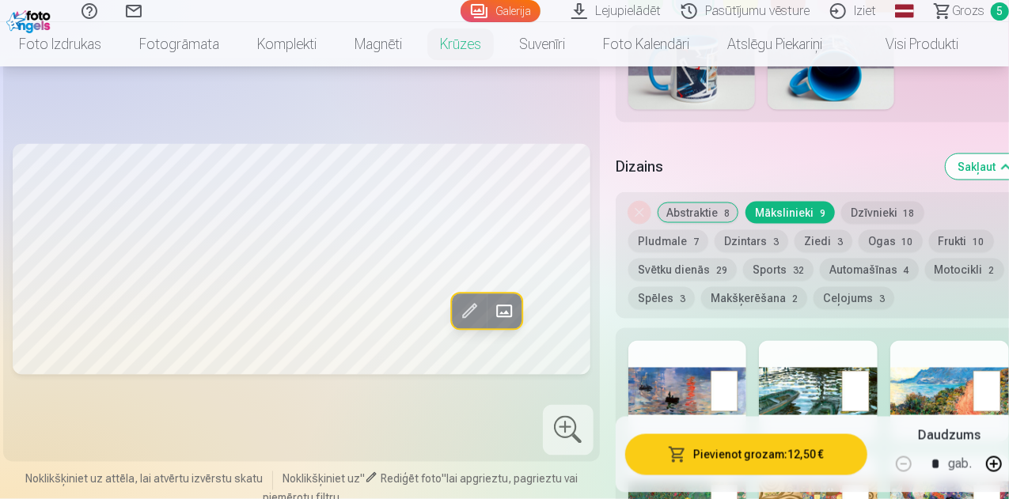
scroll to position [1107, 0]
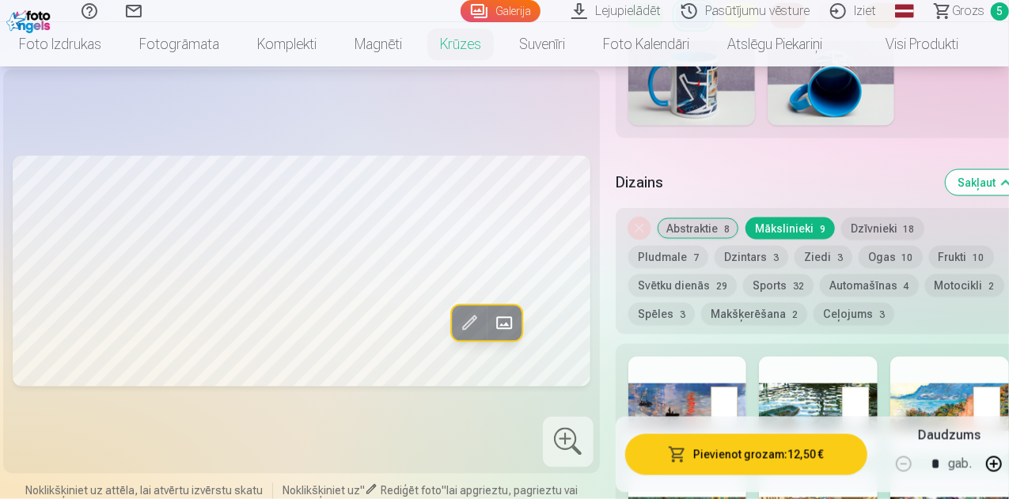
click at [807, 387] on div at bounding box center [818, 407] width 119 height 101
click at [698, 274] on button "Svētku dienās 29" at bounding box center [682, 285] width 108 height 22
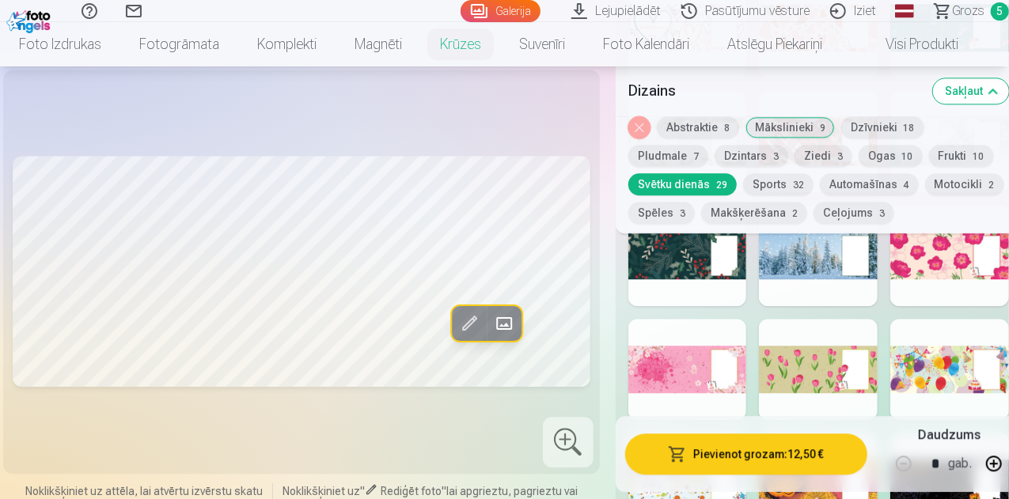
scroll to position [1740, 0]
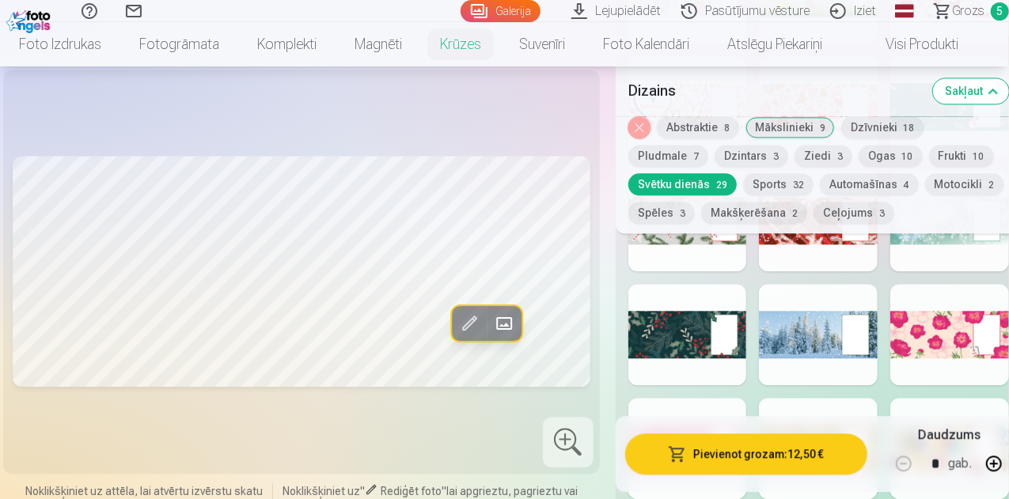
click at [738, 210] on button "Makšķerēšana 2" at bounding box center [754, 214] width 106 height 22
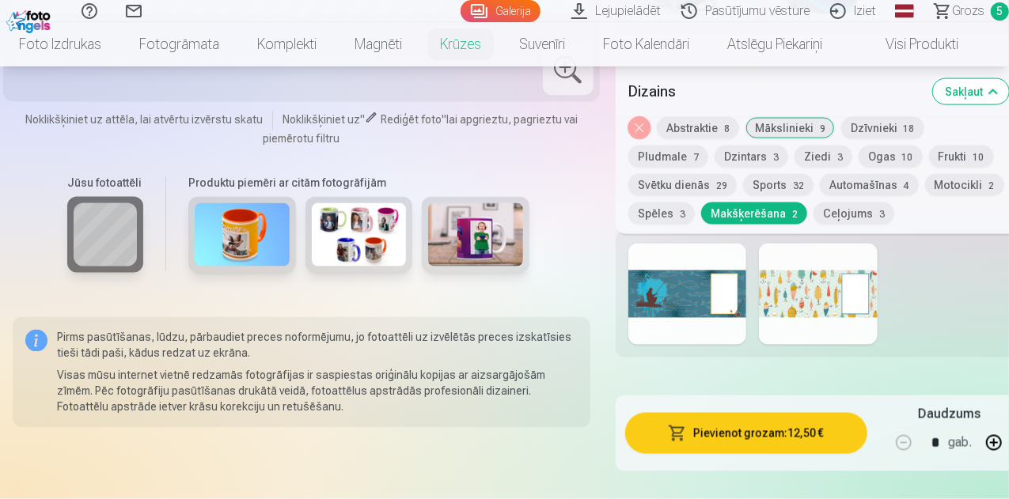
scroll to position [1187, 0]
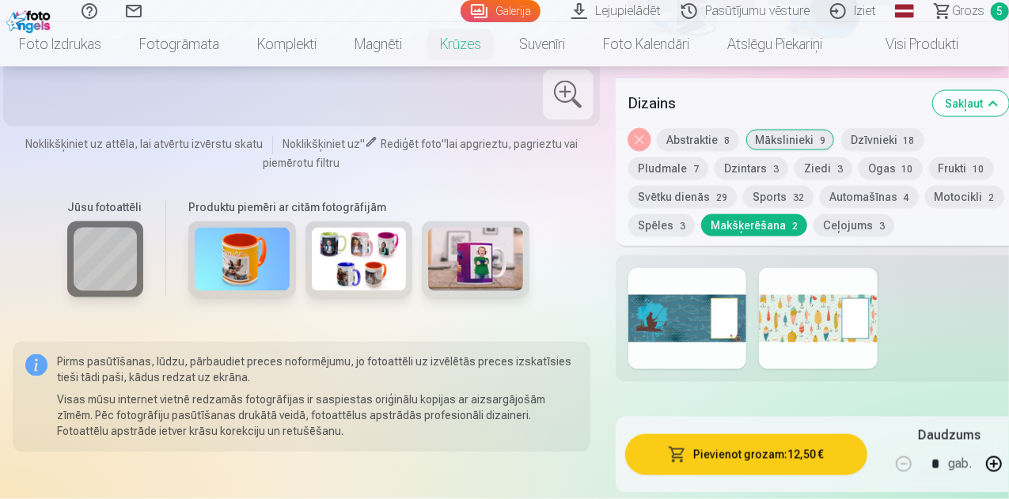
click at [668, 322] on div at bounding box center [687, 318] width 119 height 101
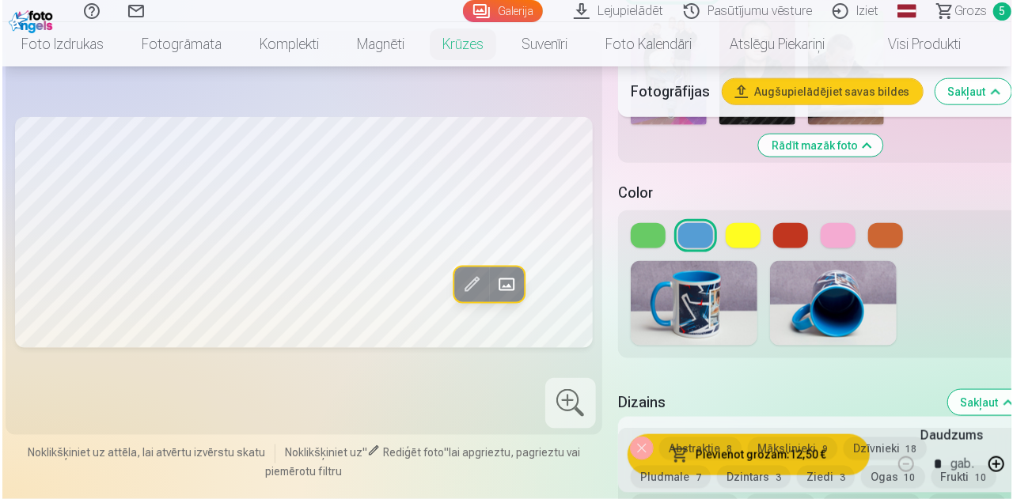
scroll to position [870, 0]
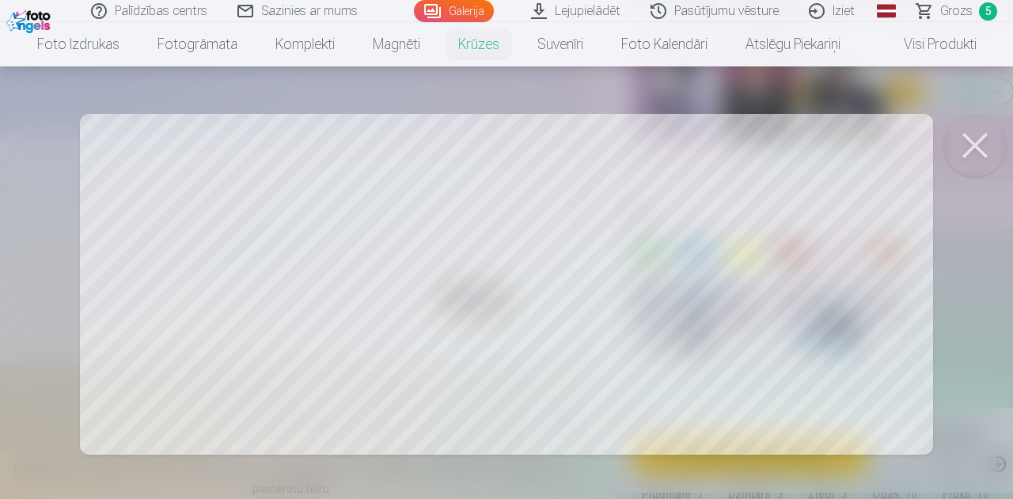
click at [811, 375] on div at bounding box center [506, 249] width 1013 height 499
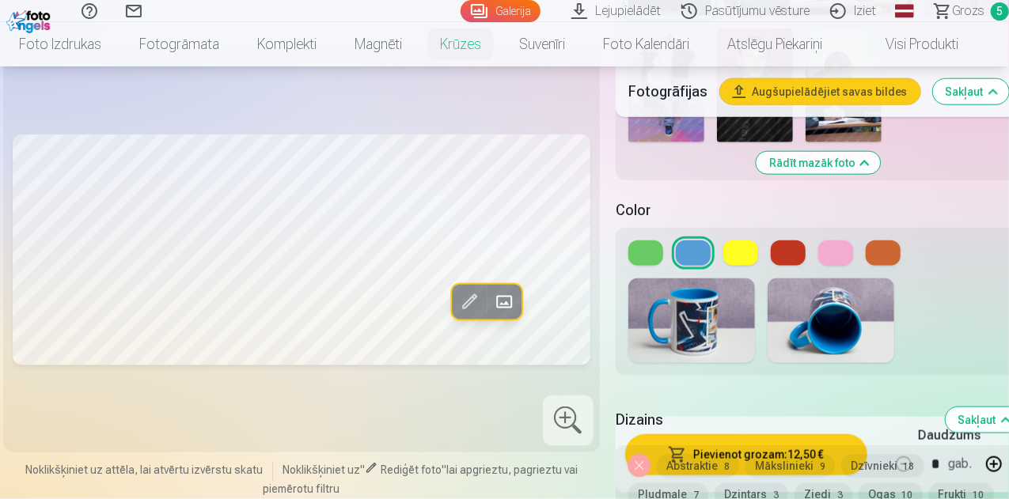
click at [457, 289] on span at bounding box center [469, 301] width 25 height 25
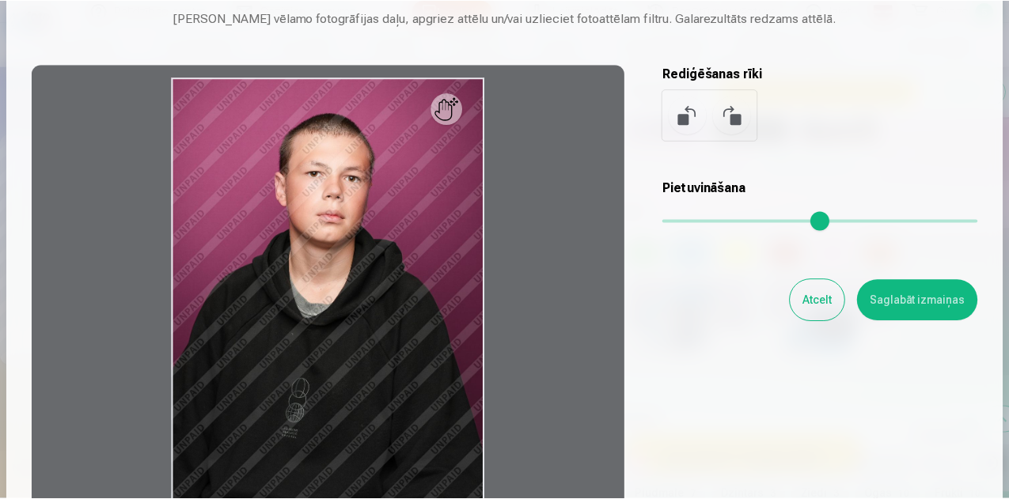
scroll to position [79, 0]
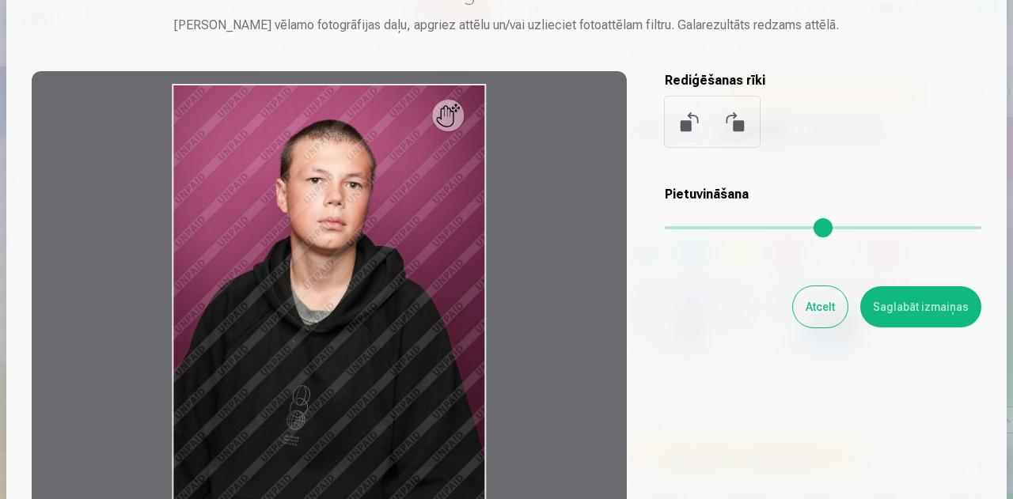
click at [836, 321] on button "Atcelt" at bounding box center [820, 306] width 55 height 41
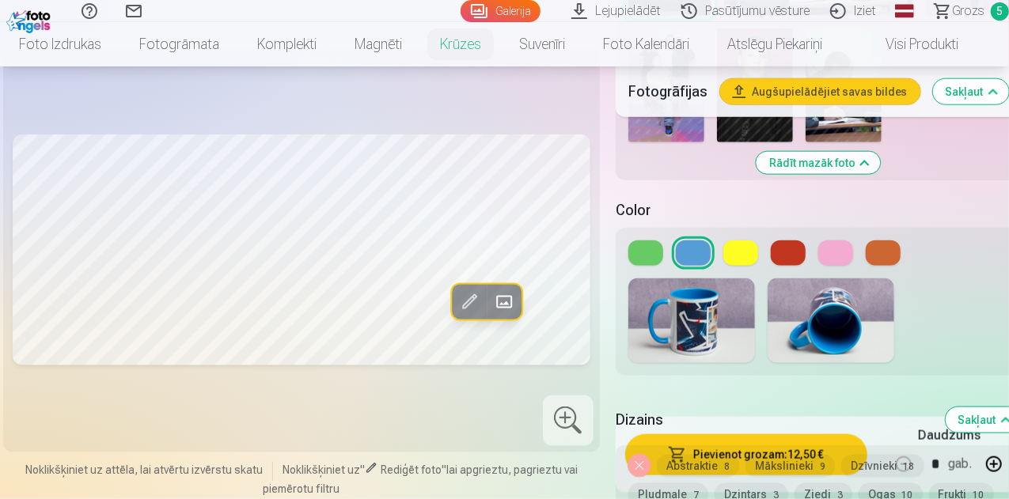
click at [492, 289] on span at bounding box center [504, 301] width 25 height 25
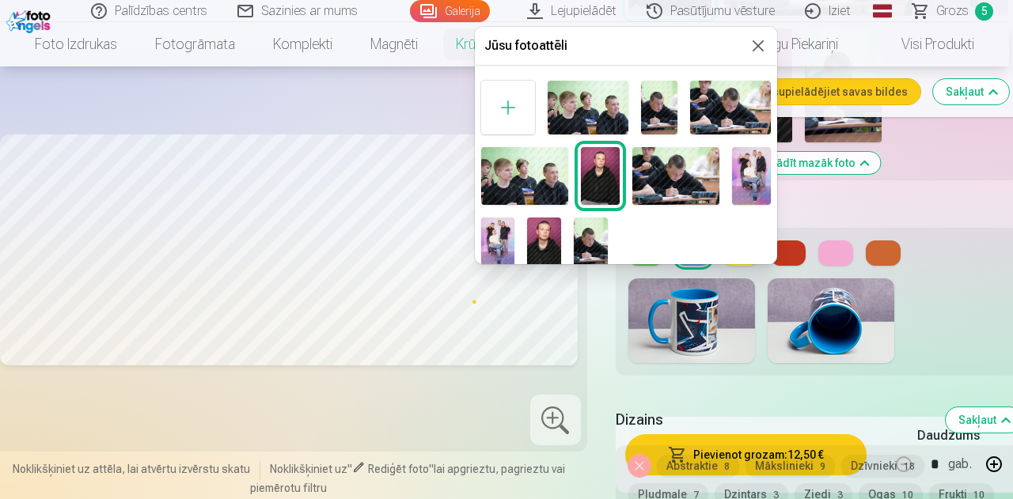
click at [759, 47] on button at bounding box center [757, 45] width 19 height 19
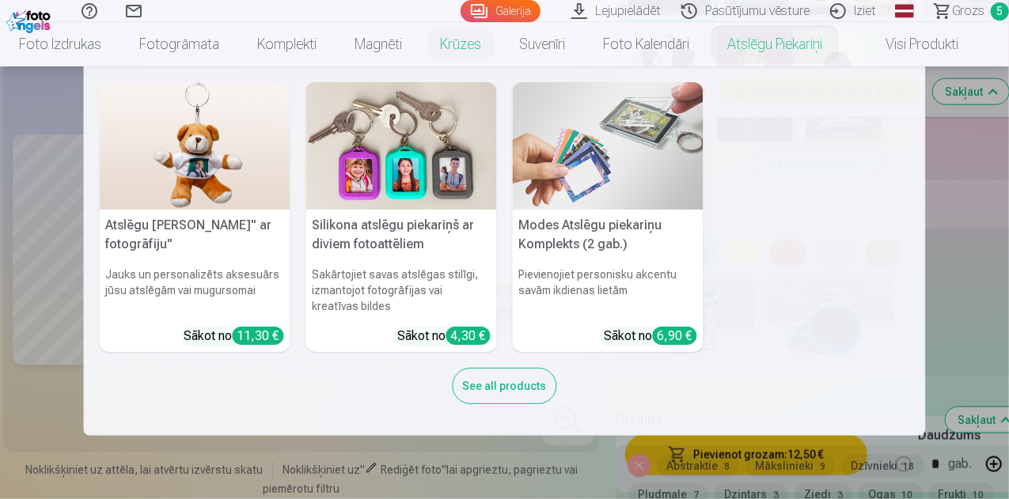
click at [52, 104] on nav "Atslēgu piekariņš Lācītis" ar fotogrāfiju" Jauks un personalizēts aksesuārs jūs…" at bounding box center [504, 250] width 1009 height 369
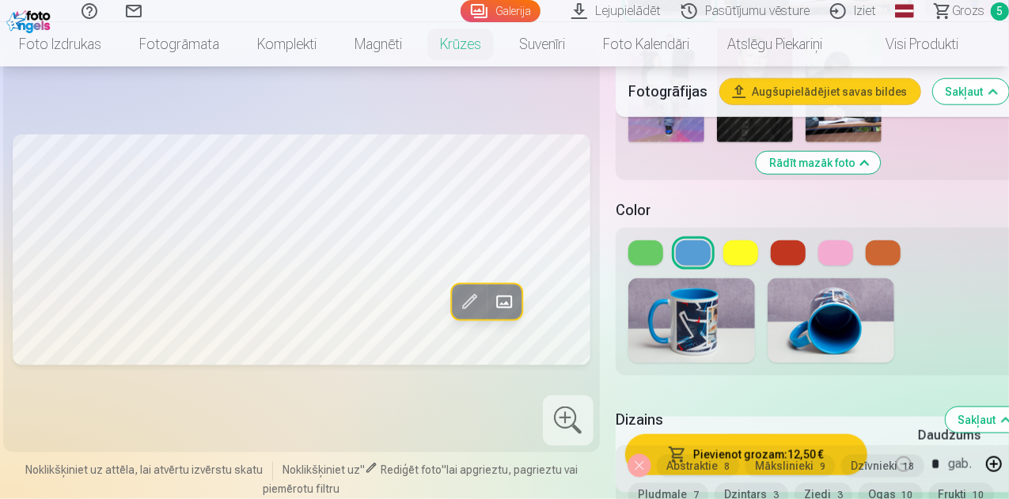
scroll to position [791, 0]
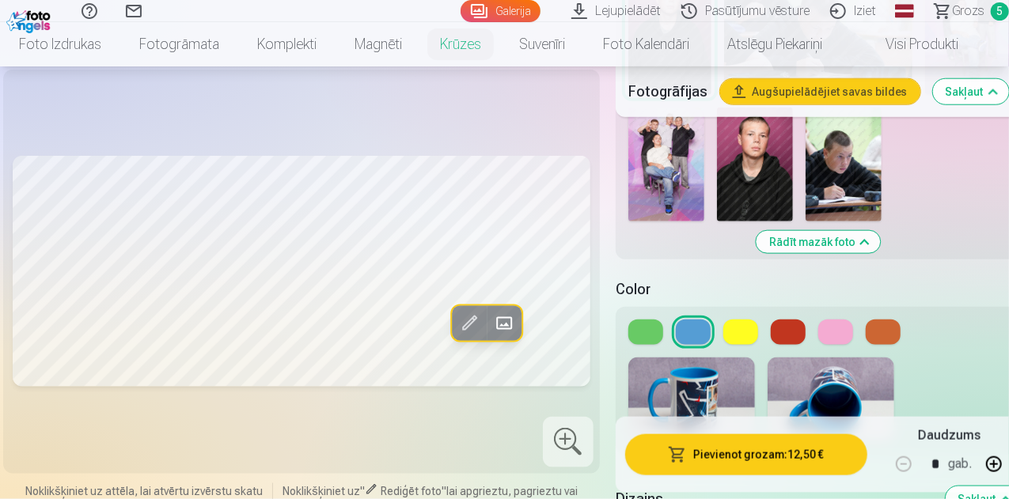
click at [642, 320] on button at bounding box center [645, 332] width 35 height 25
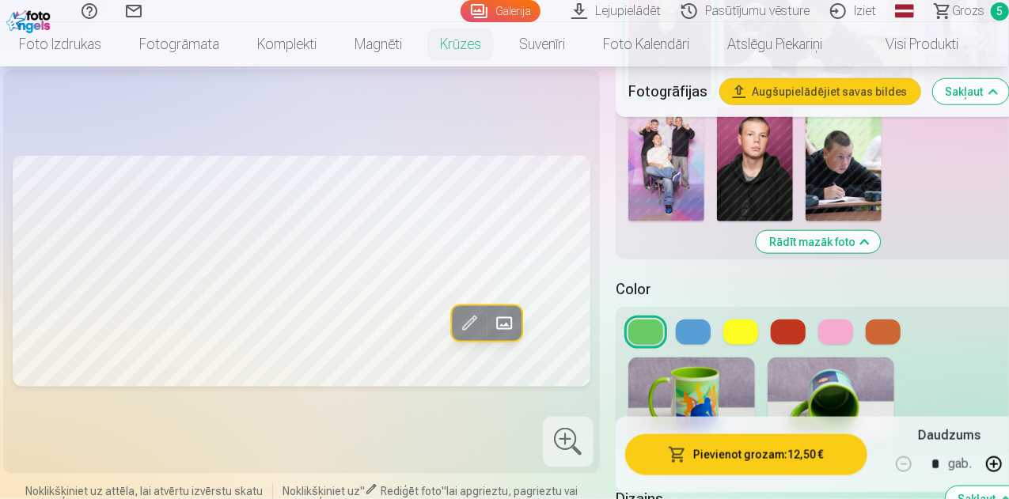
click at [747, 320] on button at bounding box center [740, 332] width 35 height 25
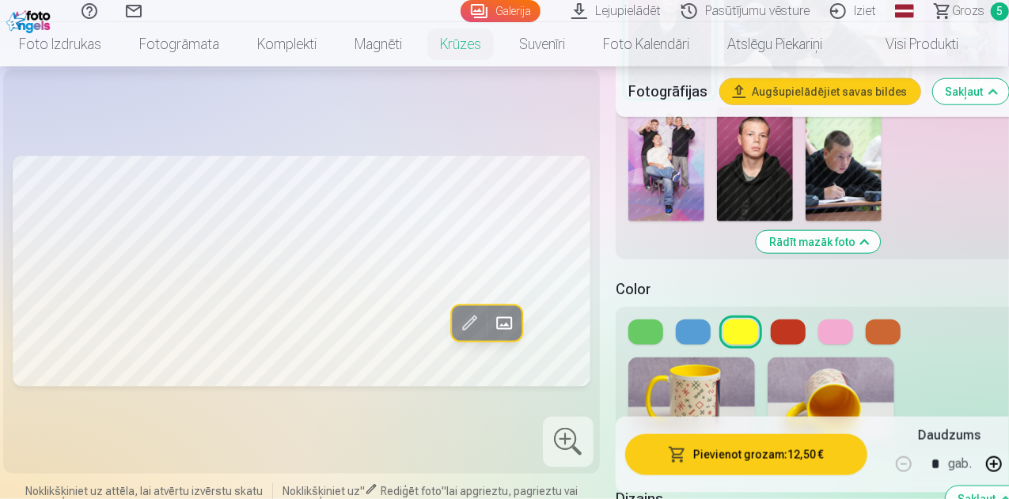
click at [701, 322] on button at bounding box center [693, 332] width 35 height 25
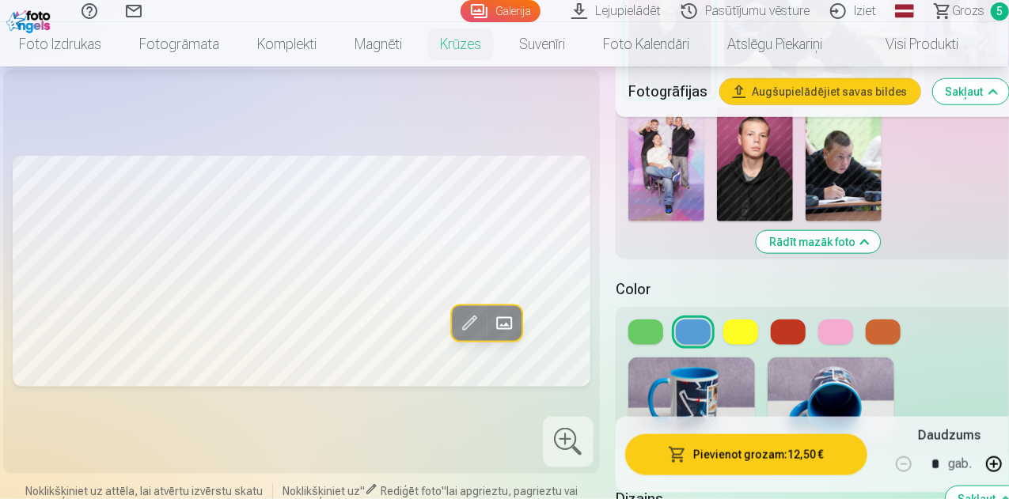
click at [721, 452] on button "Pievienot grozam : 12,50 €" at bounding box center [746, 454] width 242 height 41
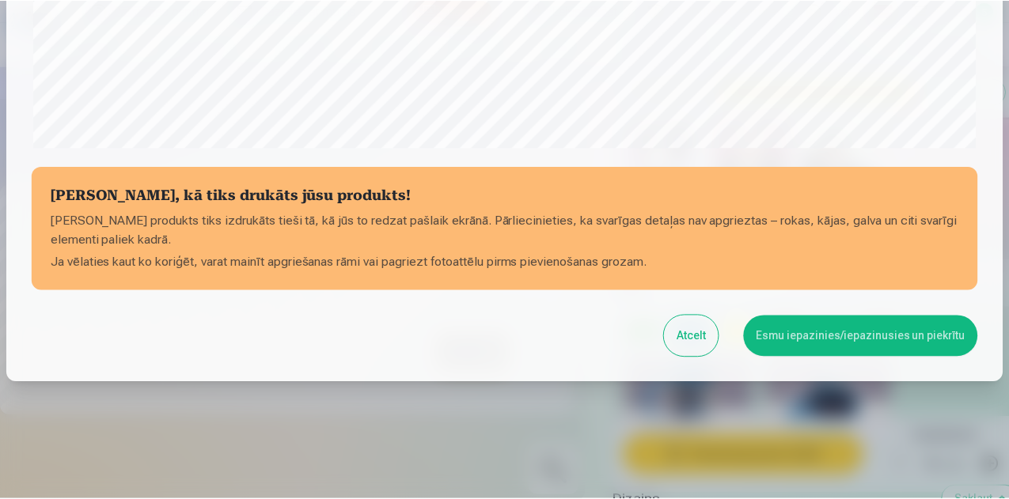
scroll to position [627, 0]
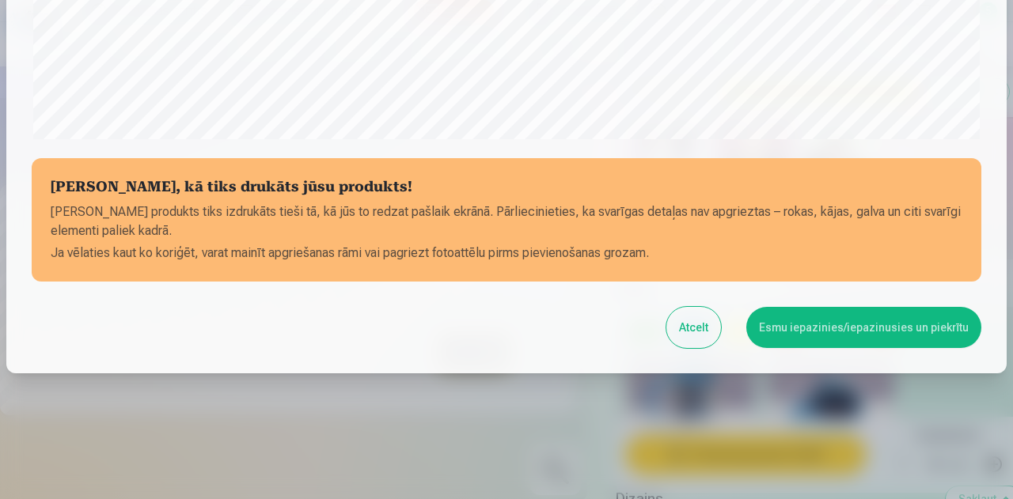
click at [780, 336] on button "Esmu iepazinies/iepazinusies un piekrītu" at bounding box center [863, 327] width 235 height 41
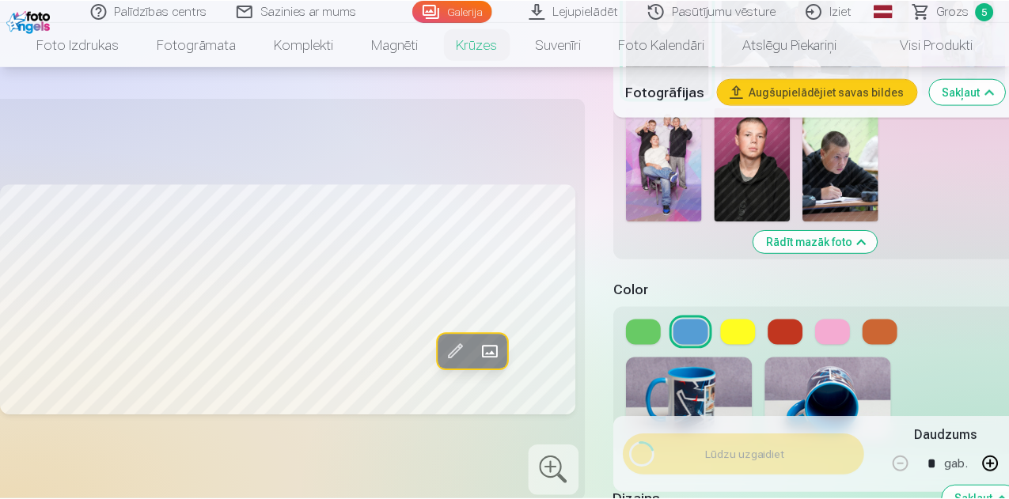
scroll to position [625, 0]
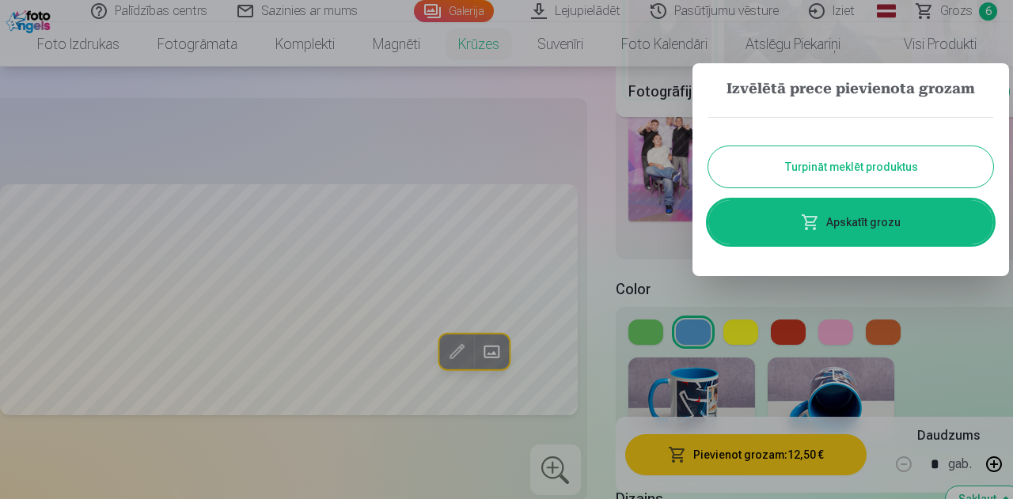
click at [931, 231] on link "Apskatīt grozu" at bounding box center [850, 222] width 285 height 44
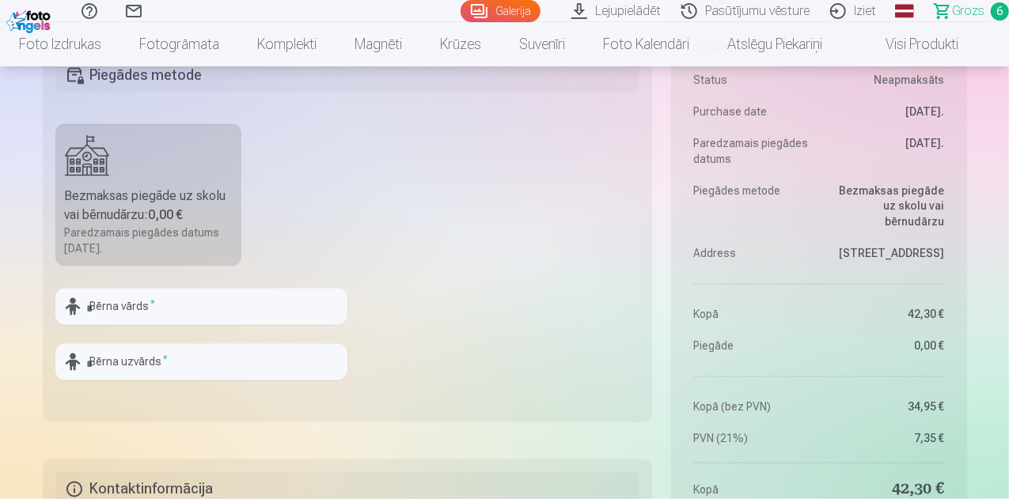
scroll to position [1345, 0]
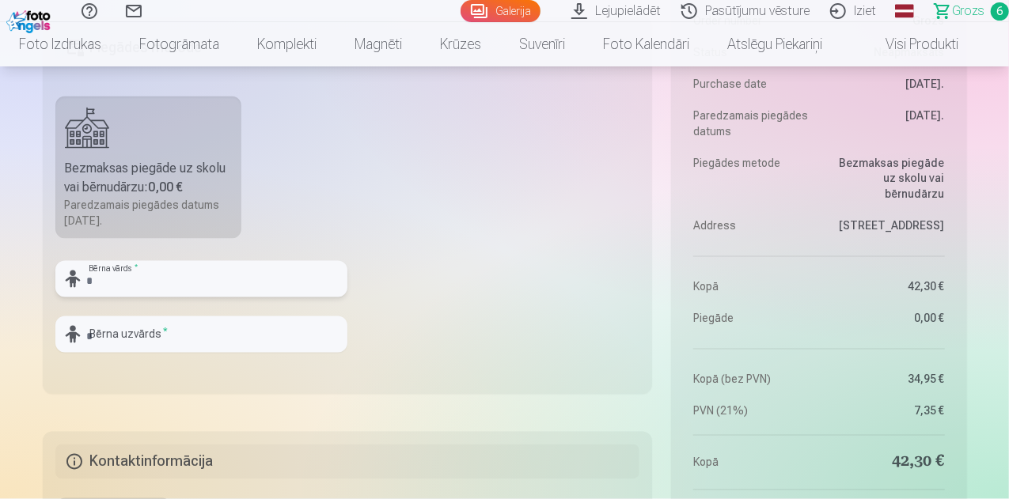
click at [160, 286] on input "text" at bounding box center [201, 279] width 292 height 36
type input "*"
type input "******"
click at [290, 339] on input "text" at bounding box center [201, 334] width 292 height 36
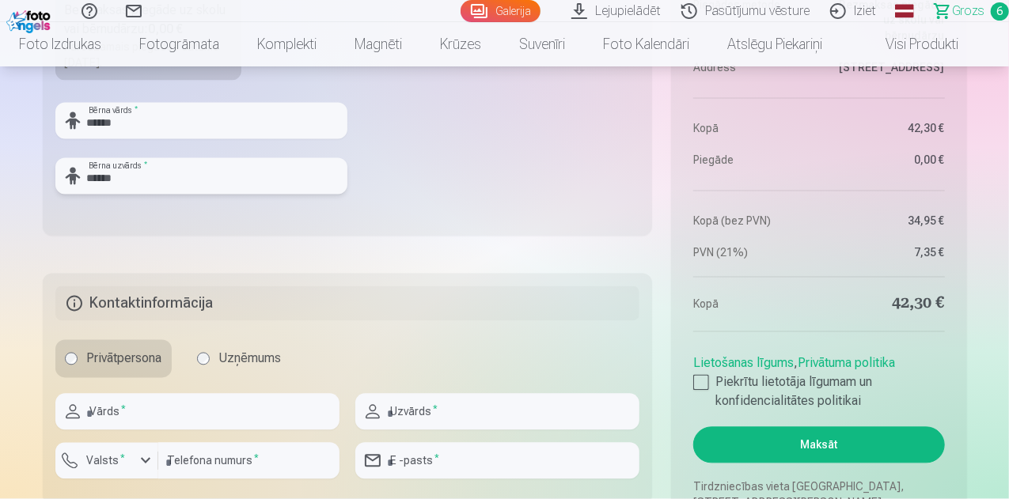
scroll to position [1582, 0]
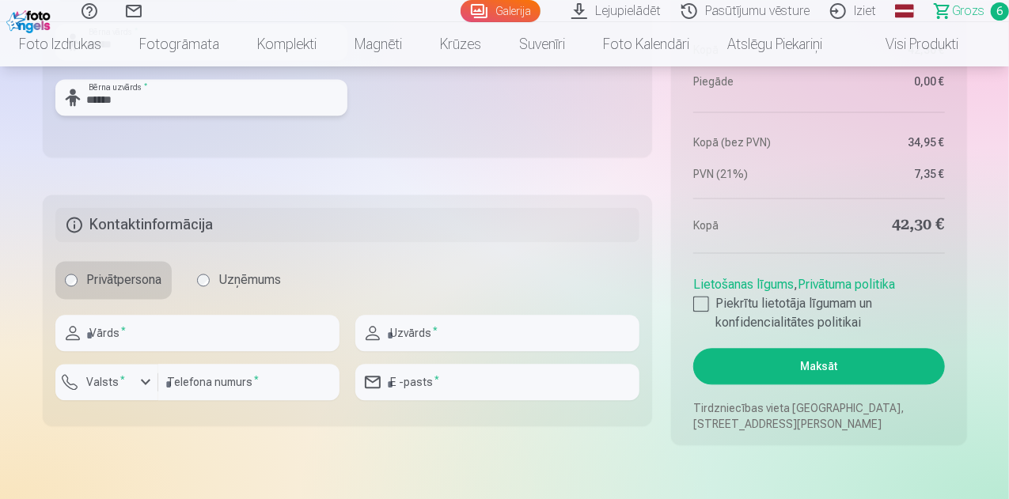
type input "******"
click at [117, 340] on input "text" at bounding box center [197, 333] width 284 height 36
type input "******"
click at [403, 341] on input "text" at bounding box center [497, 333] width 284 height 36
type input "******"
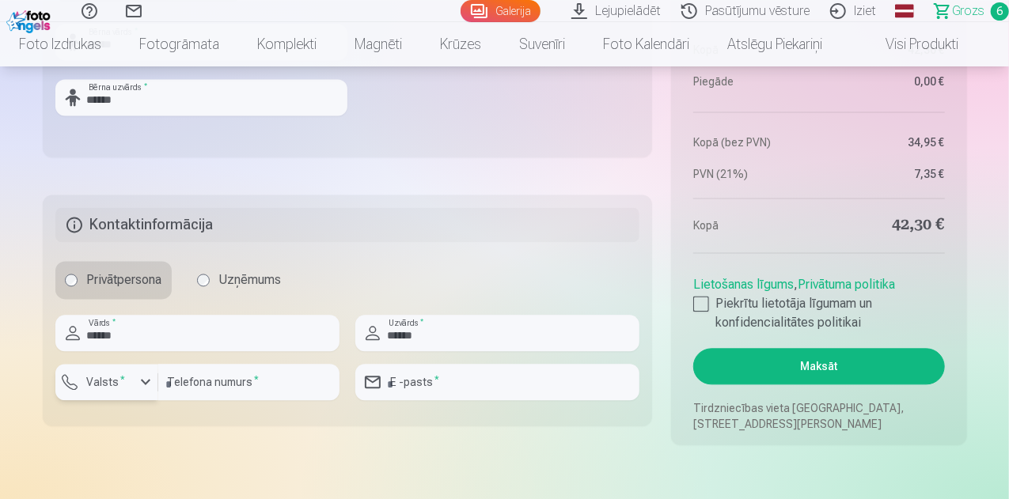
click at [134, 384] on button "Valsts *" at bounding box center [106, 382] width 103 height 36
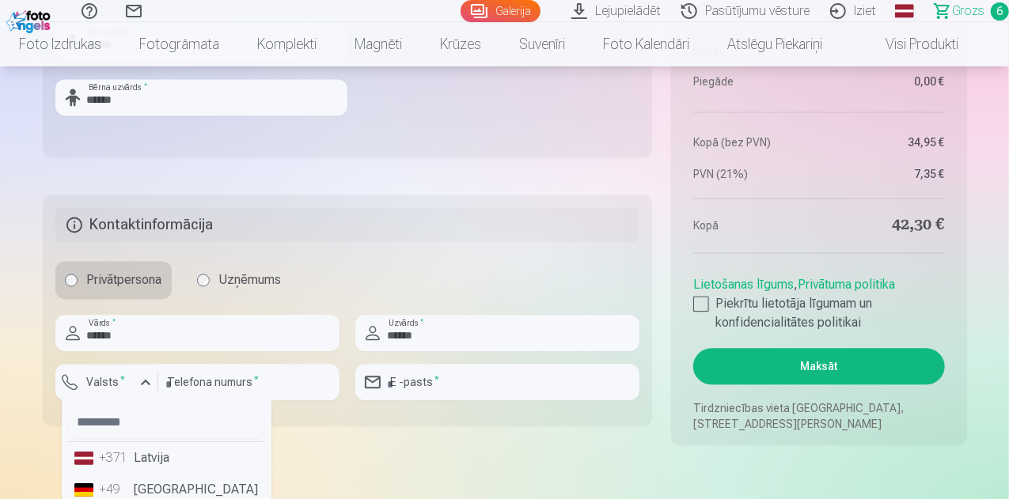
click at [131, 461] on li "+371 Latvija" at bounding box center [166, 458] width 197 height 32
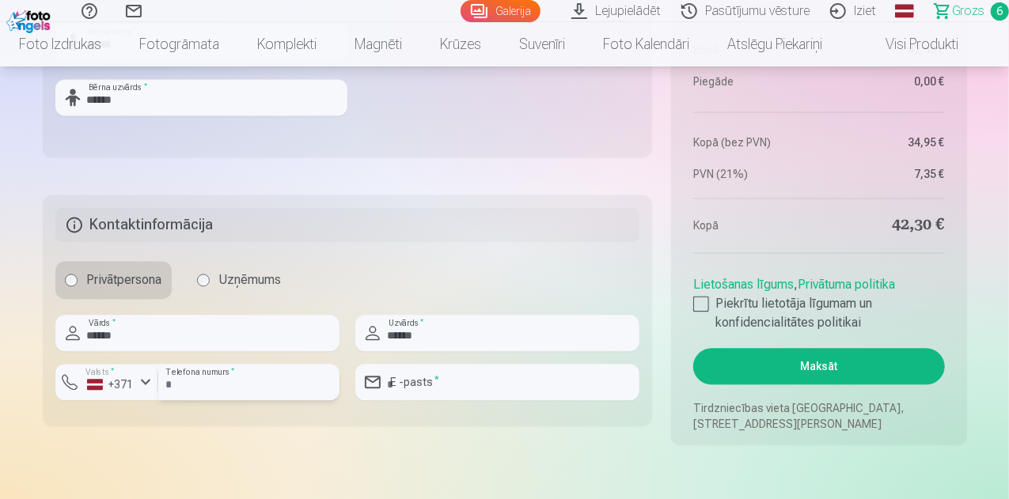
click at [185, 376] on input "number" at bounding box center [248, 382] width 181 height 36
type input "********"
click at [413, 381] on input "email" at bounding box center [497, 382] width 284 height 36
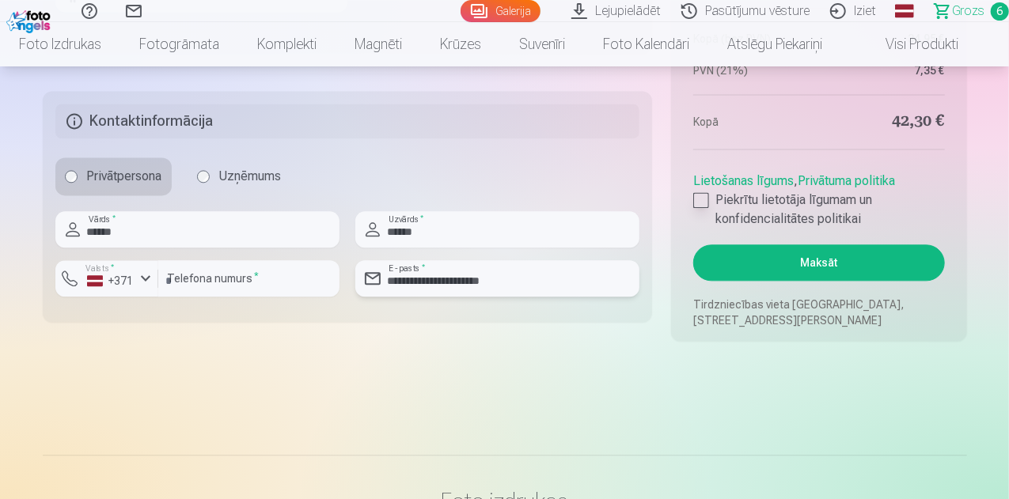
scroll to position [1661, 0]
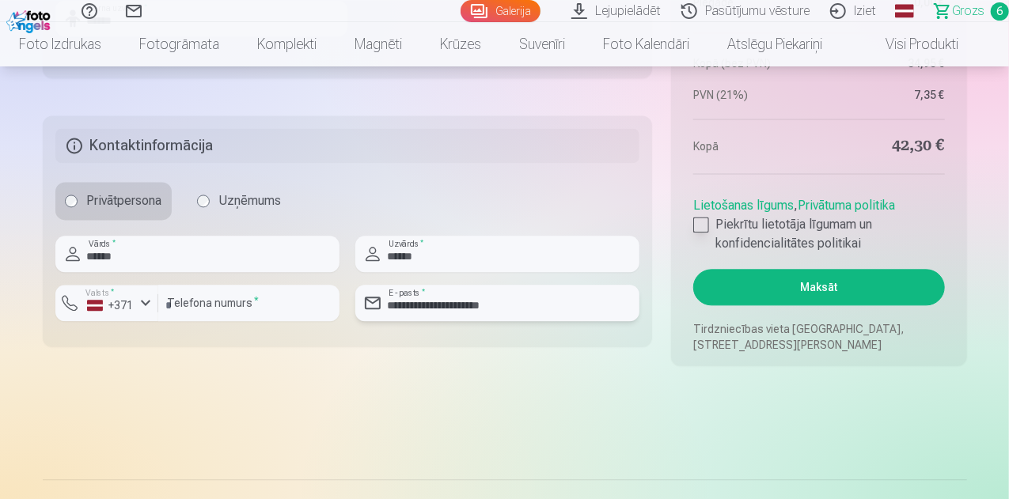
type input "**********"
click at [696, 222] on div at bounding box center [701, 225] width 16 height 16
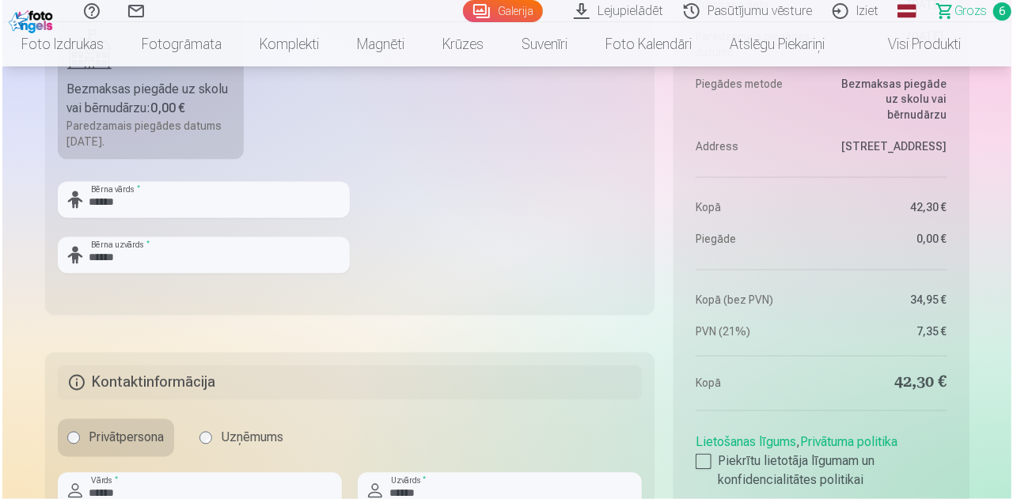
scroll to position [1582, 0]
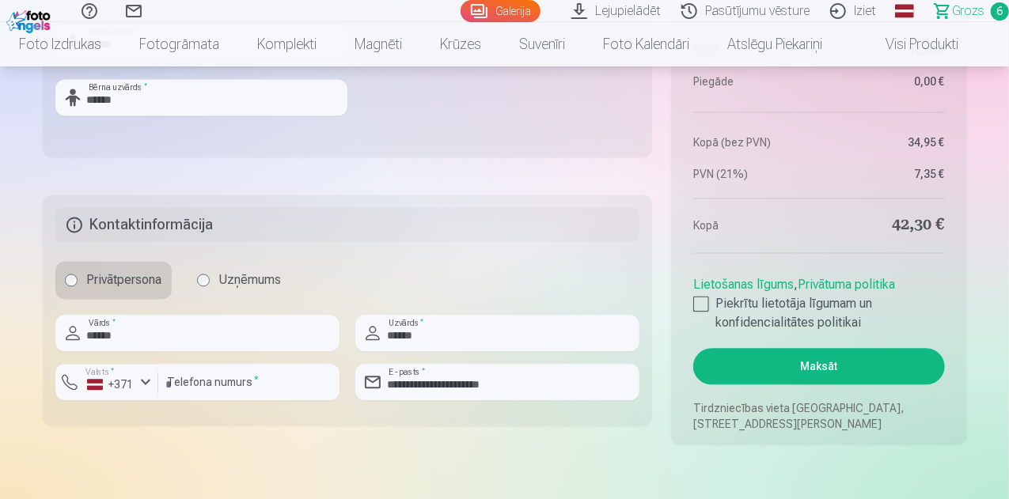
click at [801, 358] on button "Maksāt" at bounding box center [818, 366] width 251 height 36
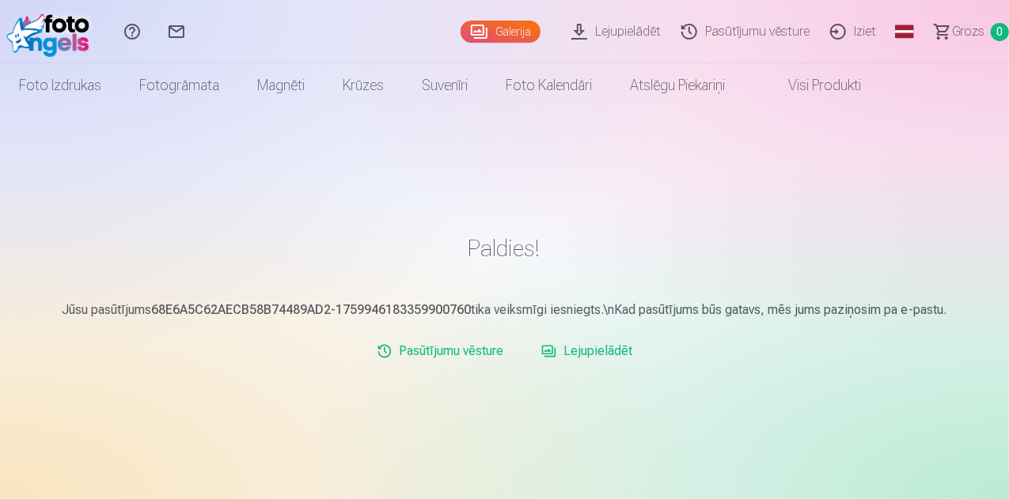
click at [563, 28] on link "Lejupielādēt" at bounding box center [618, 31] width 110 height 63
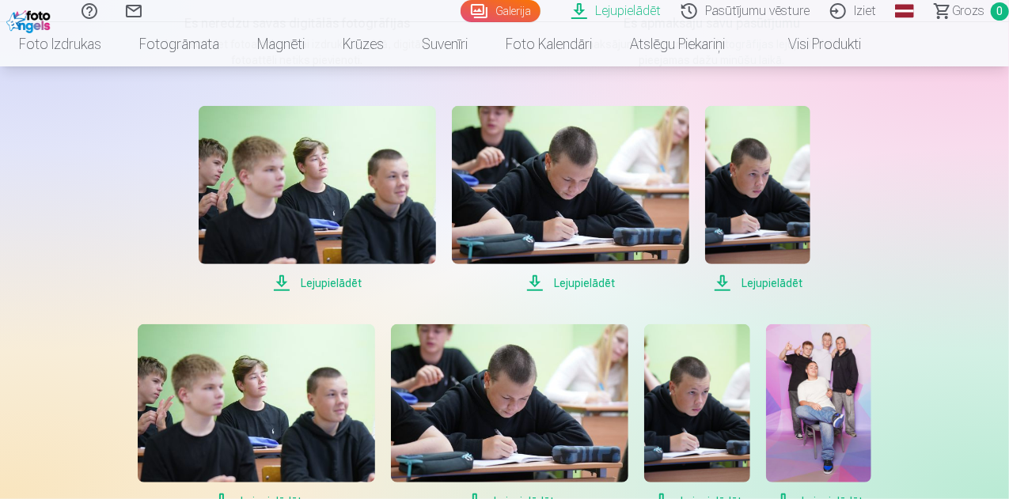
scroll to position [158, 0]
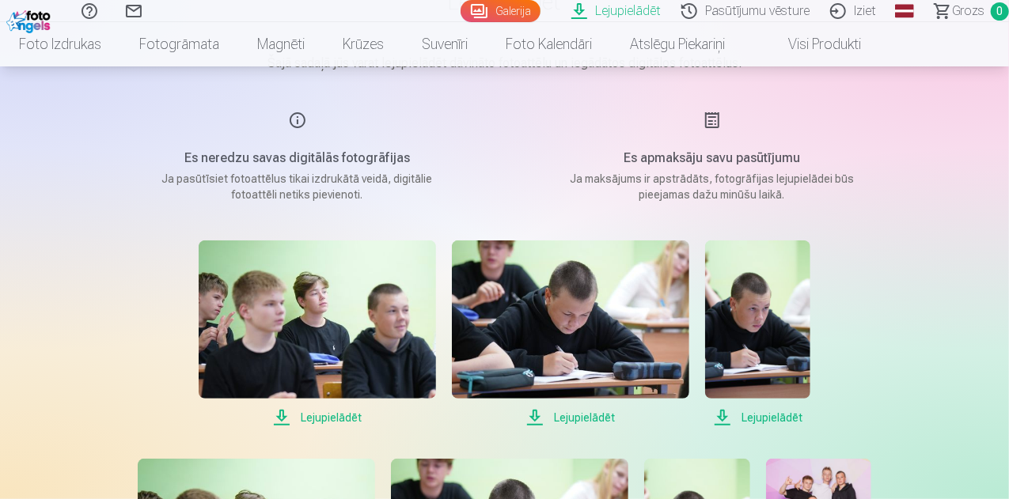
click at [329, 417] on span "Lejupielādēt" at bounding box center [317, 417] width 237 height 19
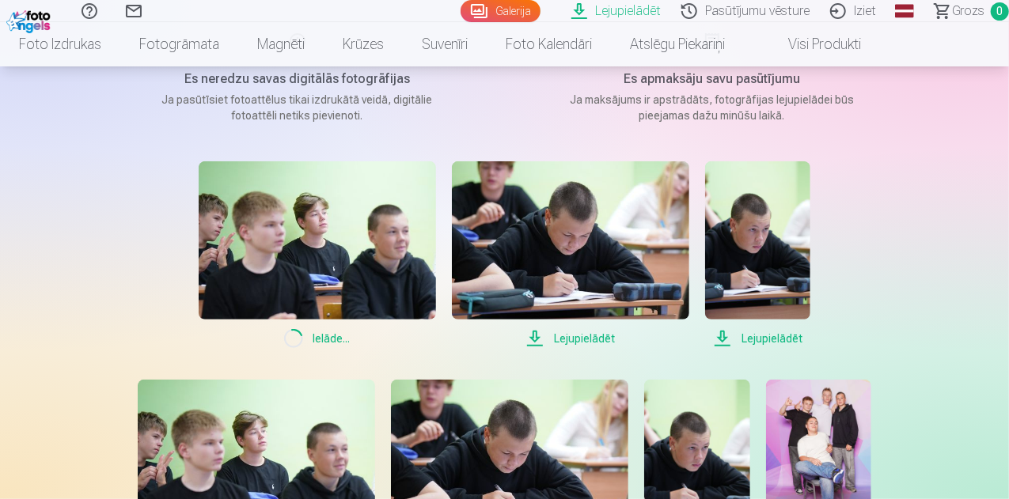
scroll to position [316, 0]
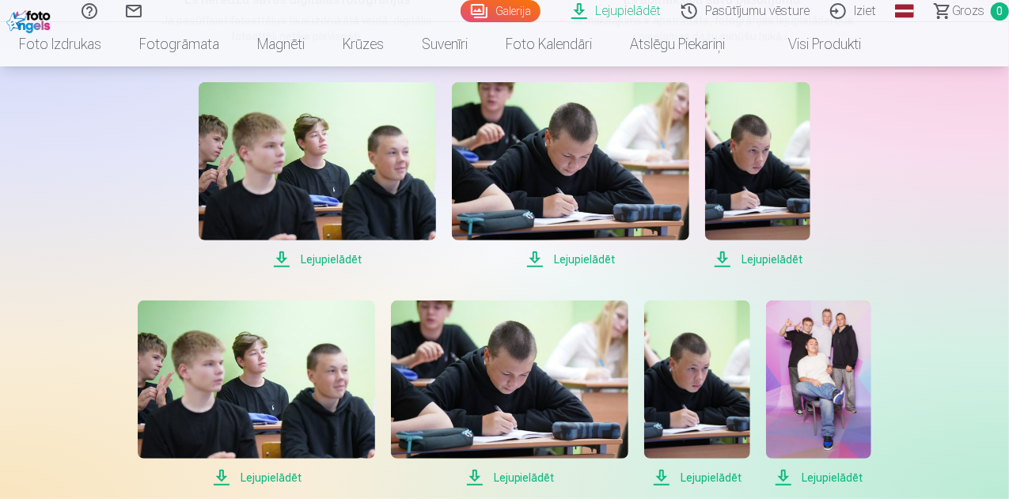
click at [546, 259] on span "Lejupielādēt" at bounding box center [570, 259] width 237 height 19
click at [756, 252] on span "Lejupielādēt" at bounding box center [757, 259] width 105 height 19
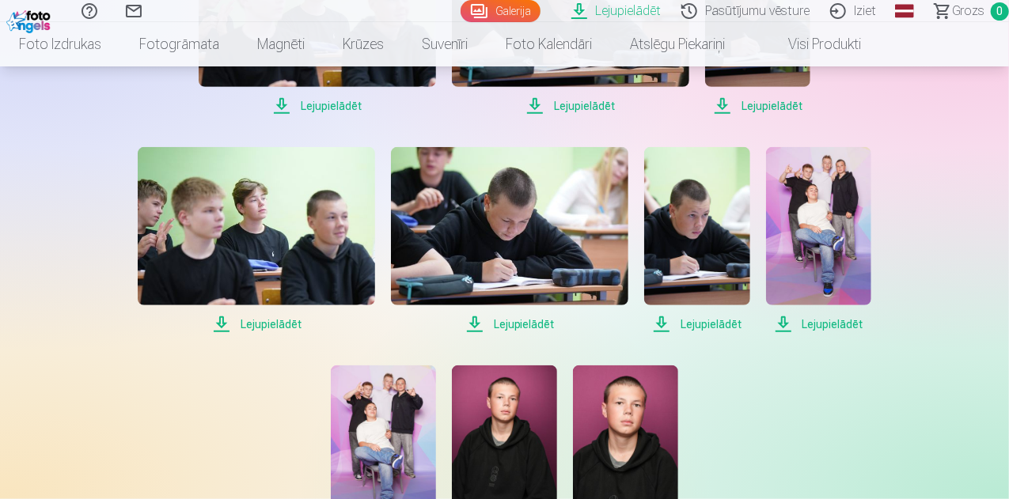
scroll to position [475, 0]
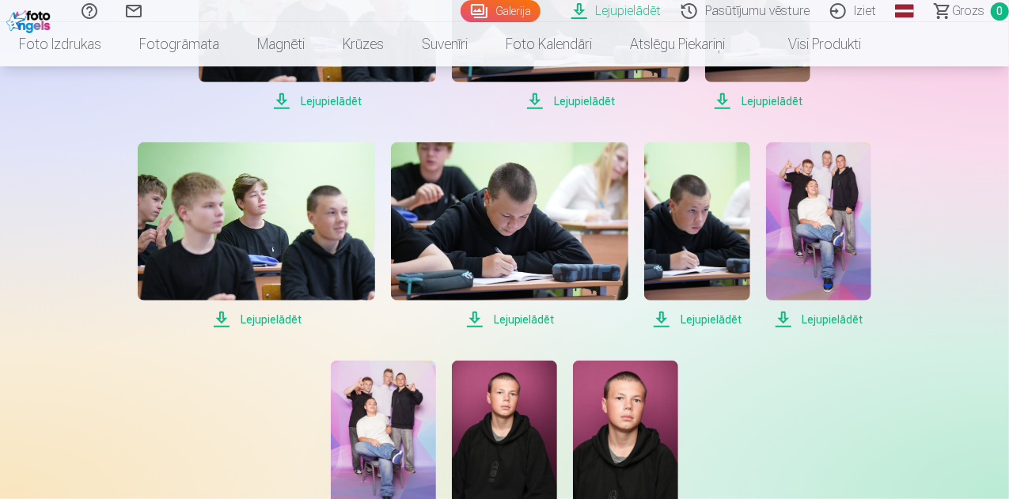
click at [262, 323] on span "Lejupielādēt" at bounding box center [256, 319] width 237 height 19
click at [530, 320] on span "Lejupielādēt" at bounding box center [509, 319] width 237 height 19
click at [704, 314] on span "Lejupielādēt" at bounding box center [696, 319] width 105 height 19
click at [825, 317] on span "Lejupielādēt" at bounding box center [818, 319] width 105 height 19
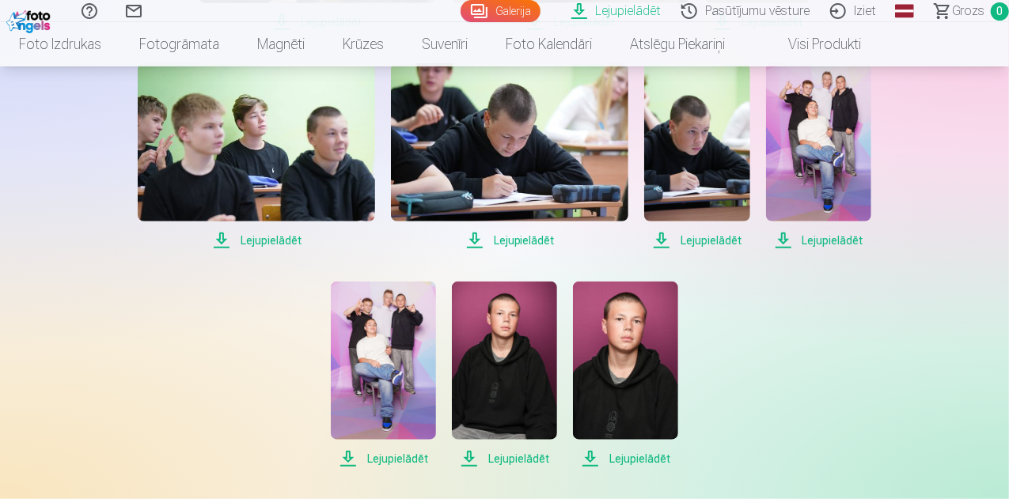
click at [377, 461] on span "Lejupielādēt" at bounding box center [383, 458] width 105 height 19
click at [517, 456] on span "Lejupielādēt" at bounding box center [504, 458] width 105 height 19
click at [609, 453] on span "Lejupielādēt" at bounding box center [625, 458] width 105 height 19
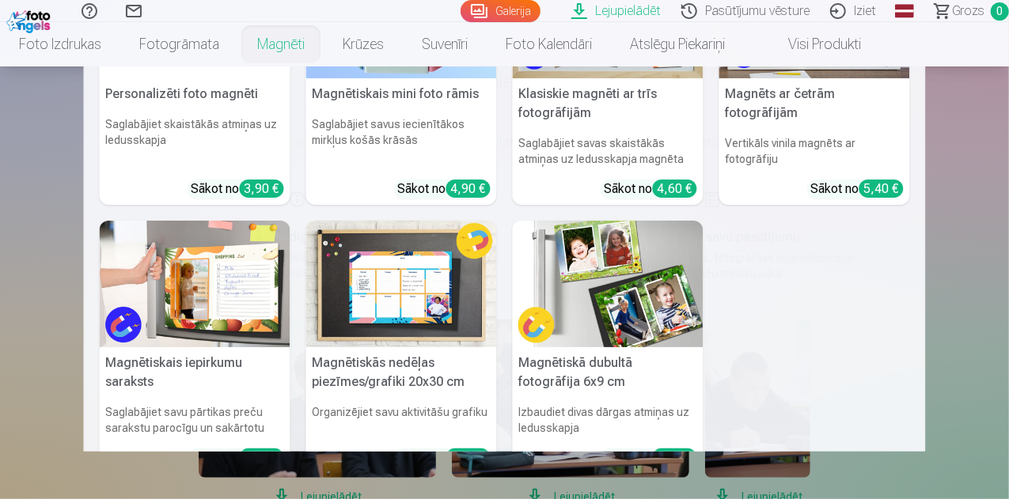
scroll to position [0, 0]
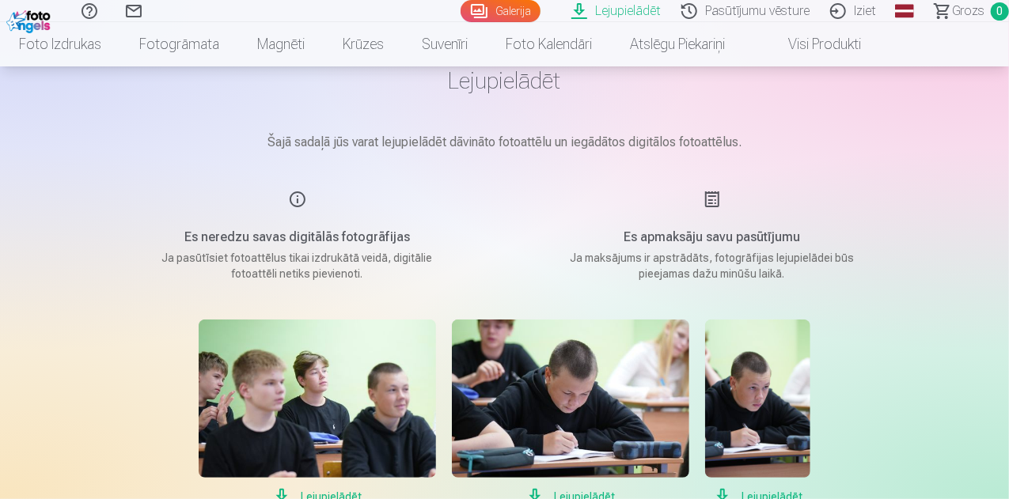
click at [579, 13] on link "Lejupielādēt" at bounding box center [618, 11] width 110 height 22
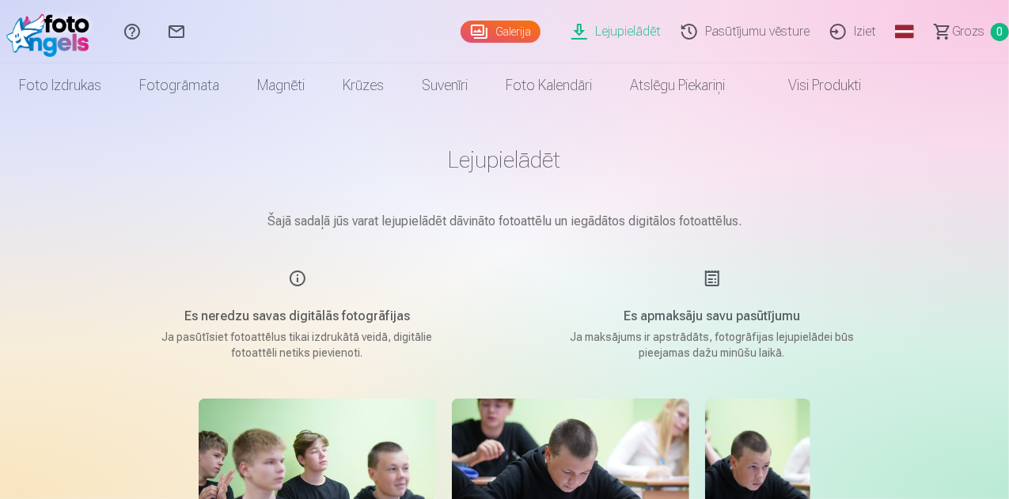
click at [460, 37] on link "Galerija" at bounding box center [500, 32] width 80 height 22
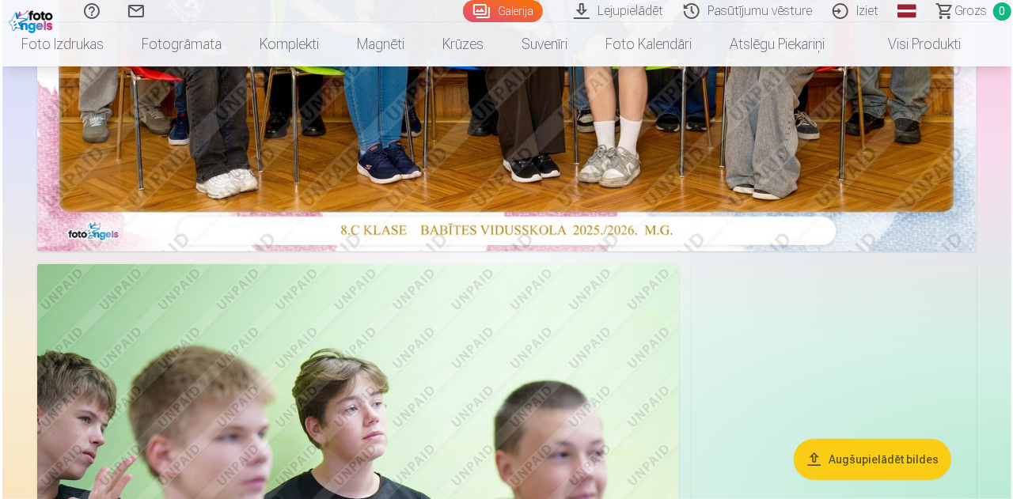
scroll to position [554, 0]
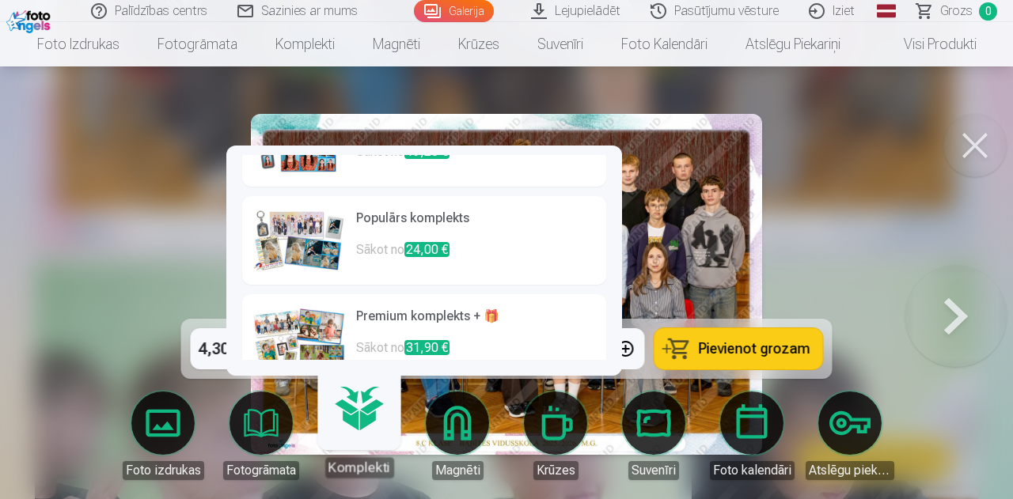
scroll to position [184, 0]
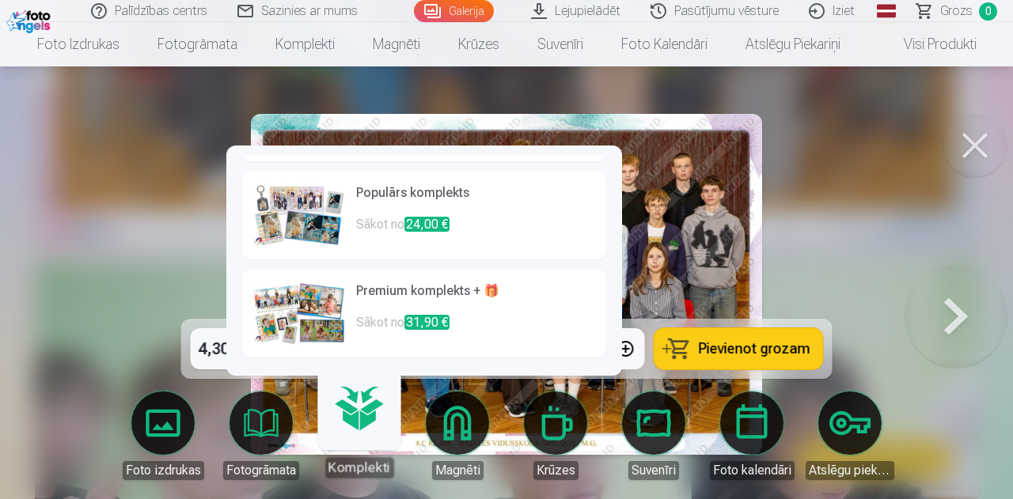
click at [378, 291] on h6 "Premium komplekts + 🎁" at bounding box center [476, 298] width 240 height 32
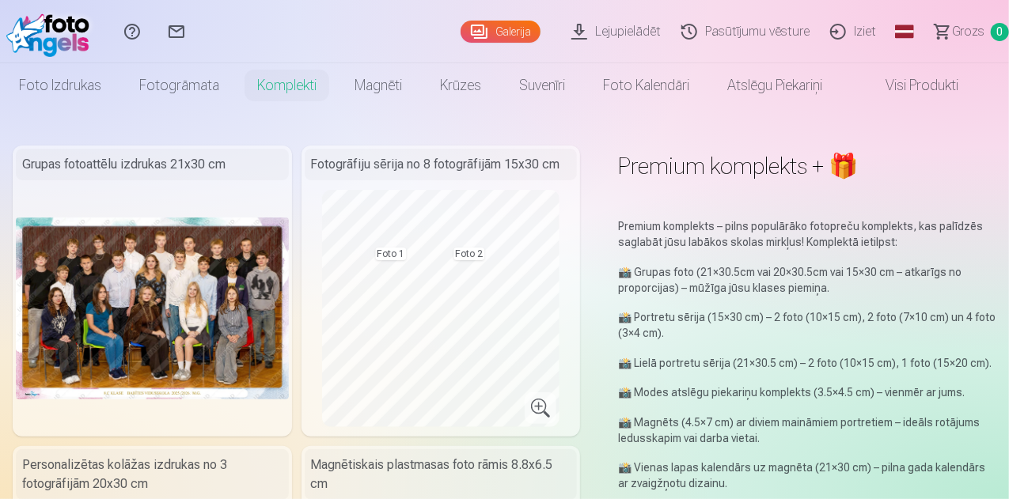
click at [839, 29] on link "Iziet" at bounding box center [855, 31] width 66 height 63
